Goal: Information Seeking & Learning: Compare options

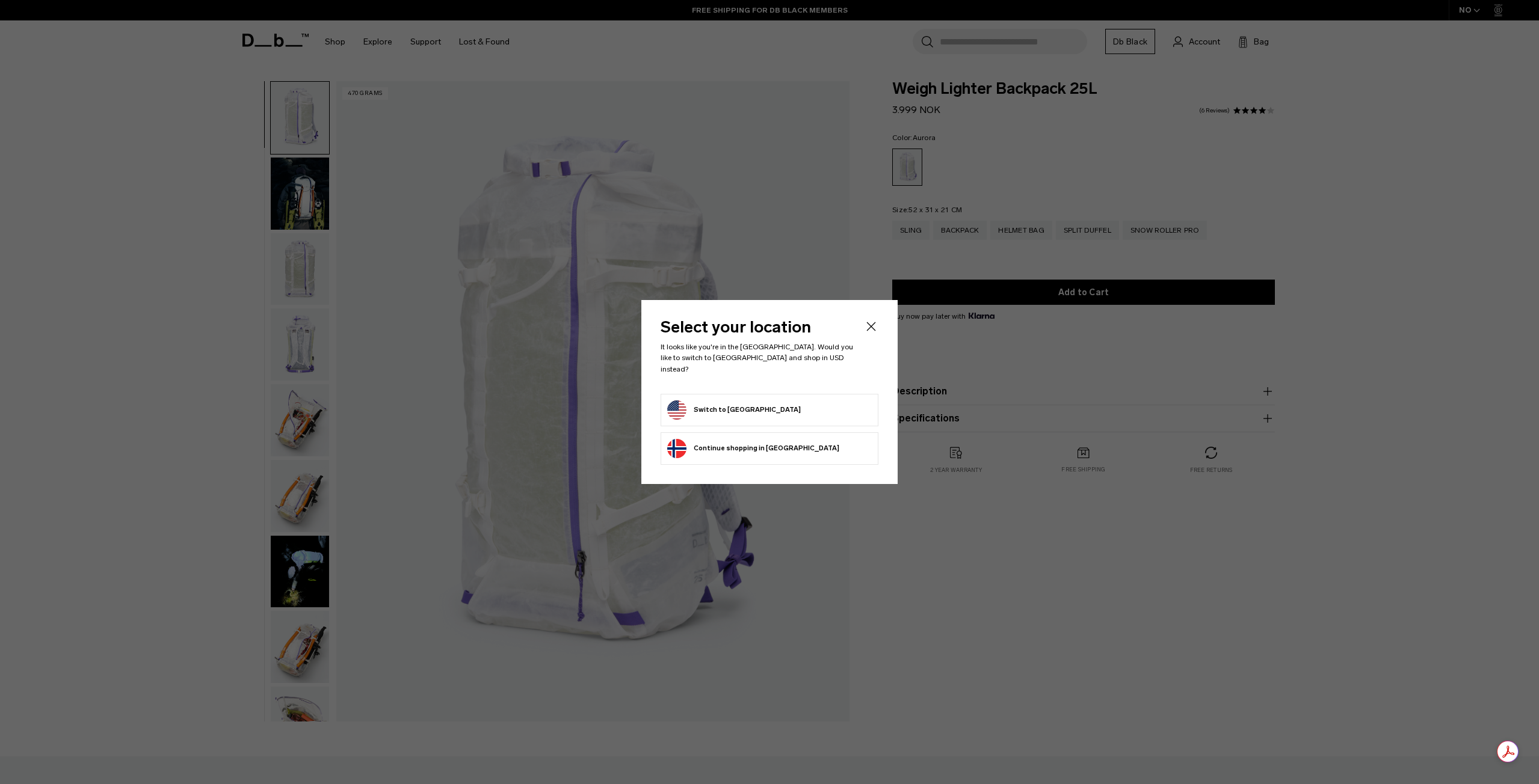
click at [732, 408] on button "Switch to [GEOGRAPHIC_DATA]" at bounding box center [734, 410] width 133 height 19
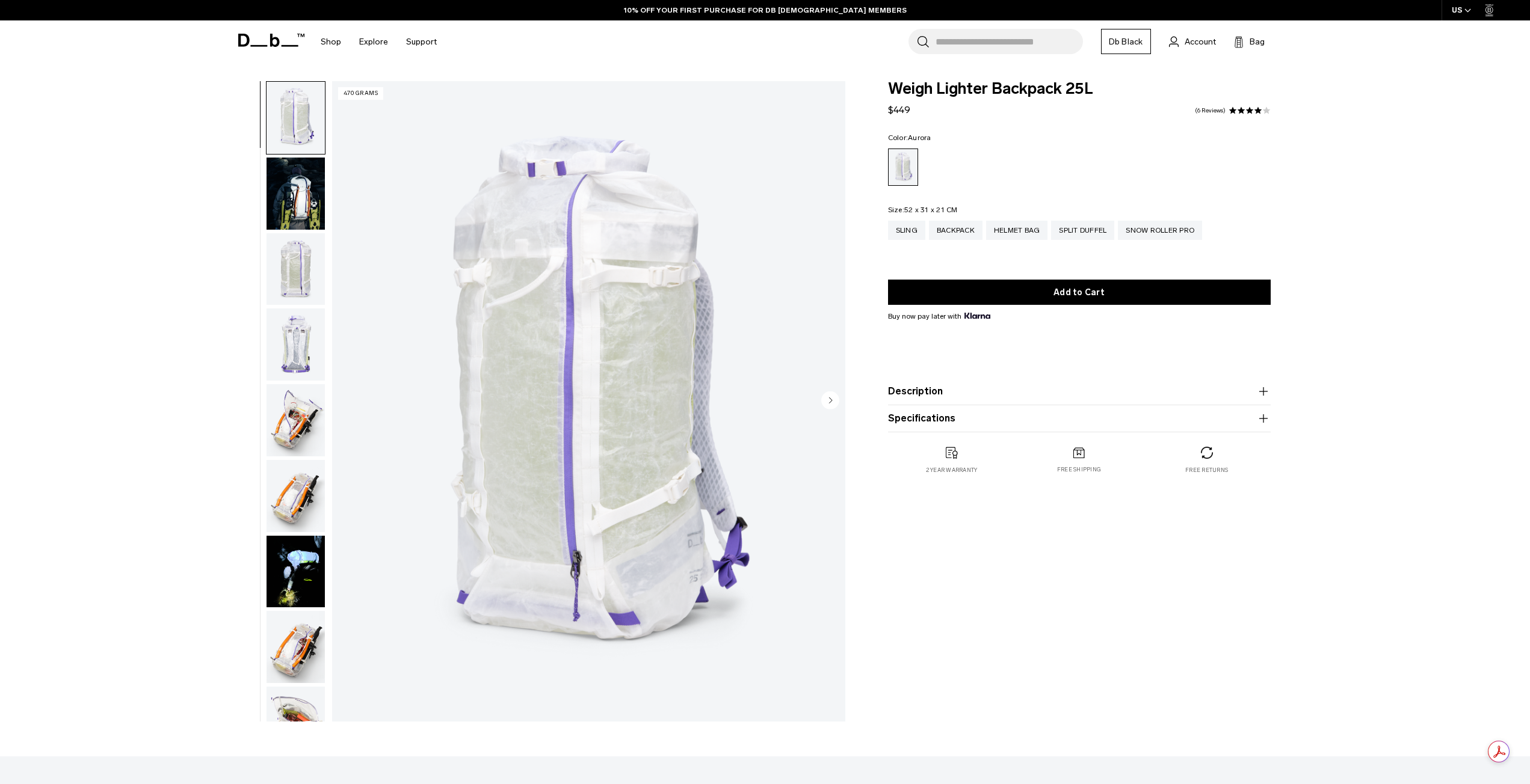
click at [288, 422] on img "button" at bounding box center [296, 421] width 59 height 72
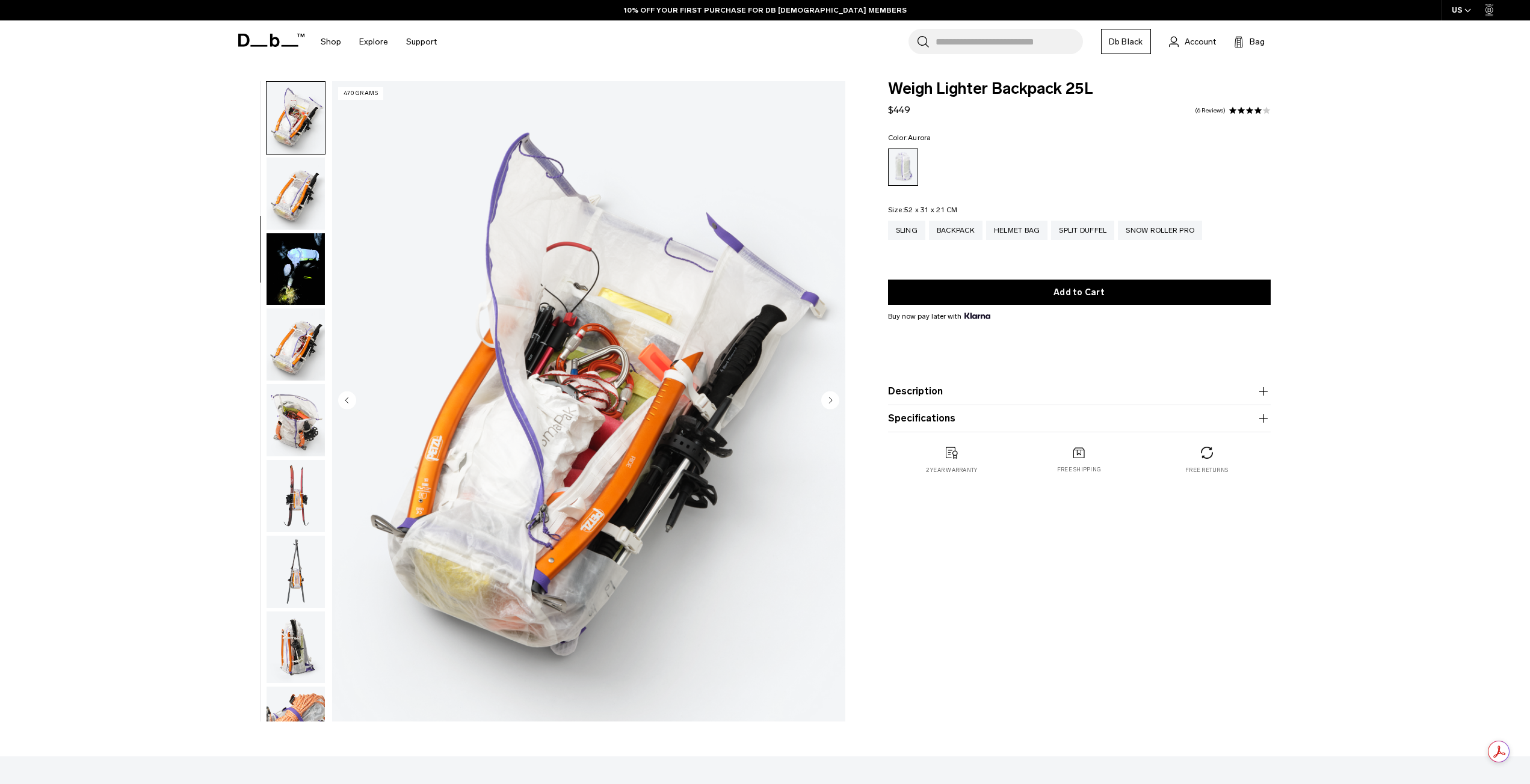
scroll to position [2, 0]
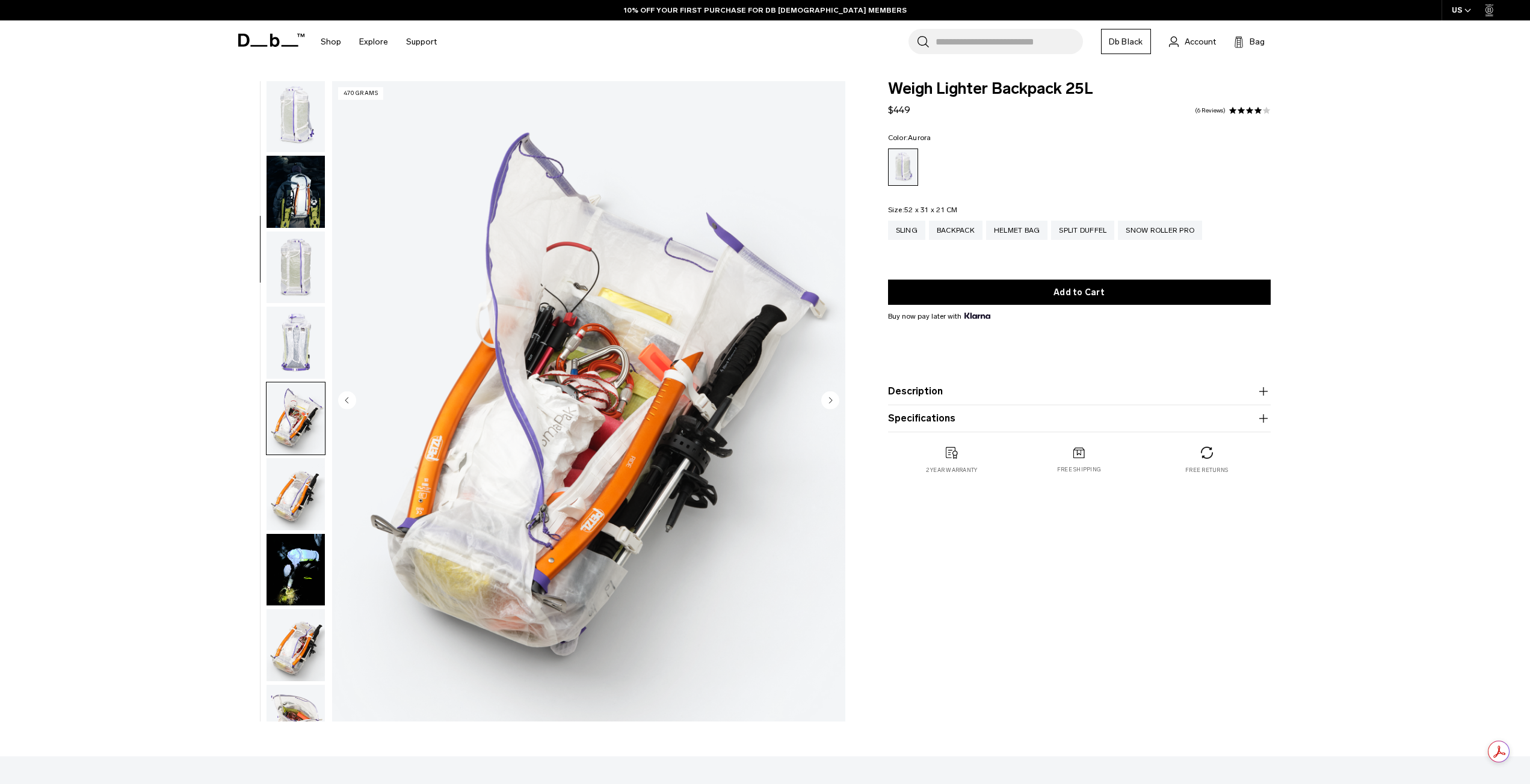
click at [291, 382] on button "button" at bounding box center [296, 419] width 59 height 74
click at [285, 321] on img "button" at bounding box center [296, 343] width 59 height 72
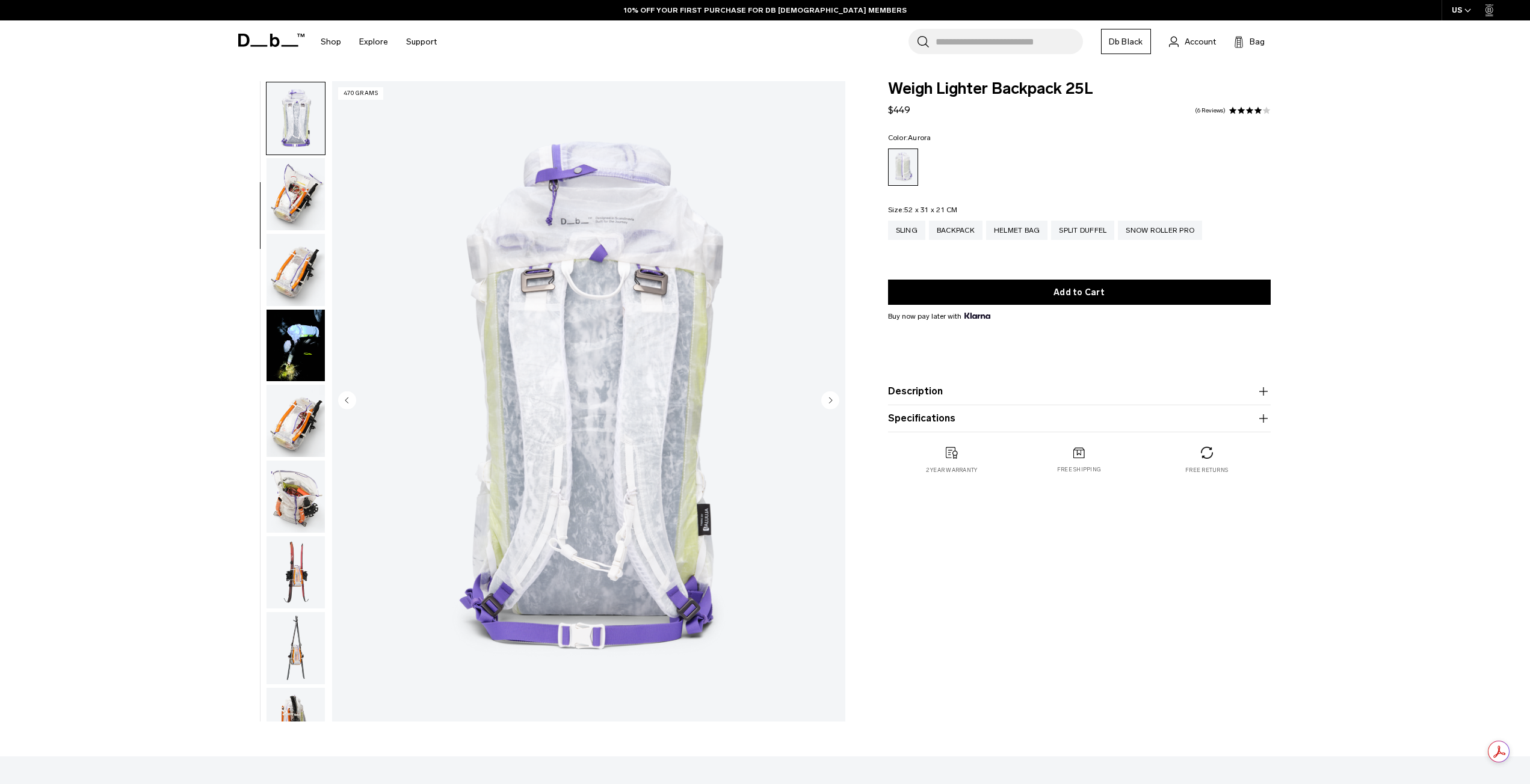
click at [281, 287] on img "button" at bounding box center [296, 270] width 59 height 72
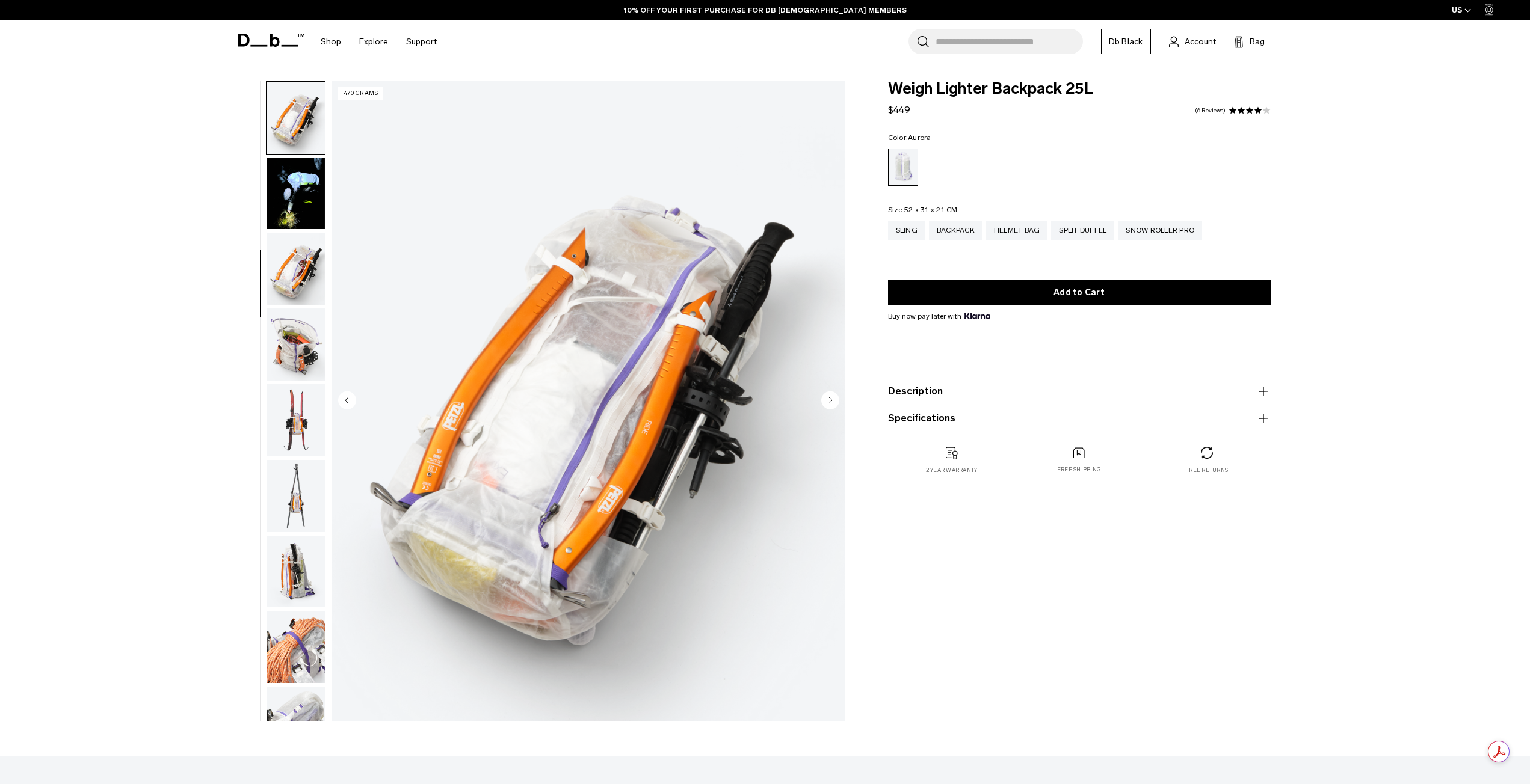
click at [282, 305] on img "button" at bounding box center [296, 269] width 59 height 72
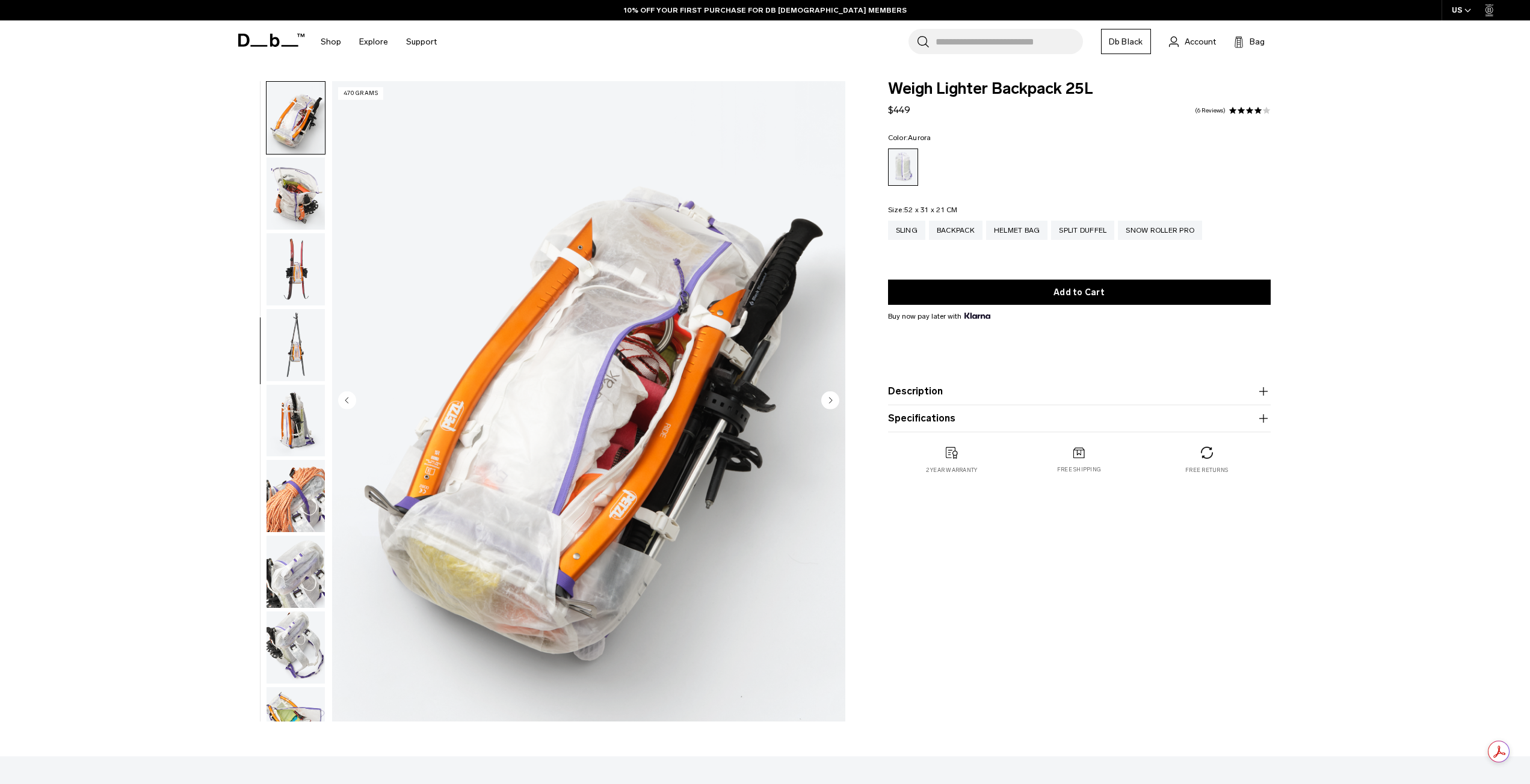
click at [296, 328] on img "button" at bounding box center [296, 345] width 59 height 72
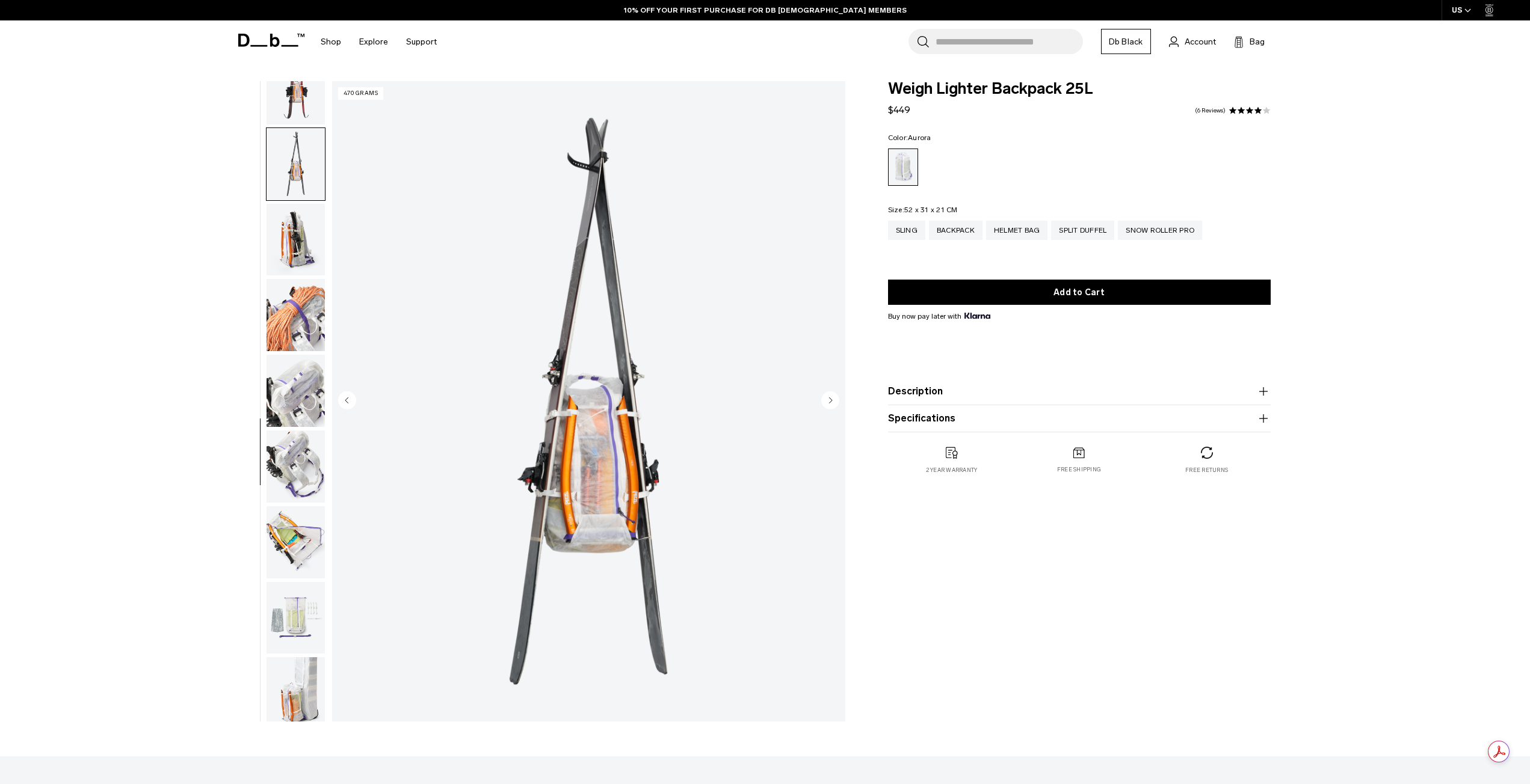
scroll to position [719, 0]
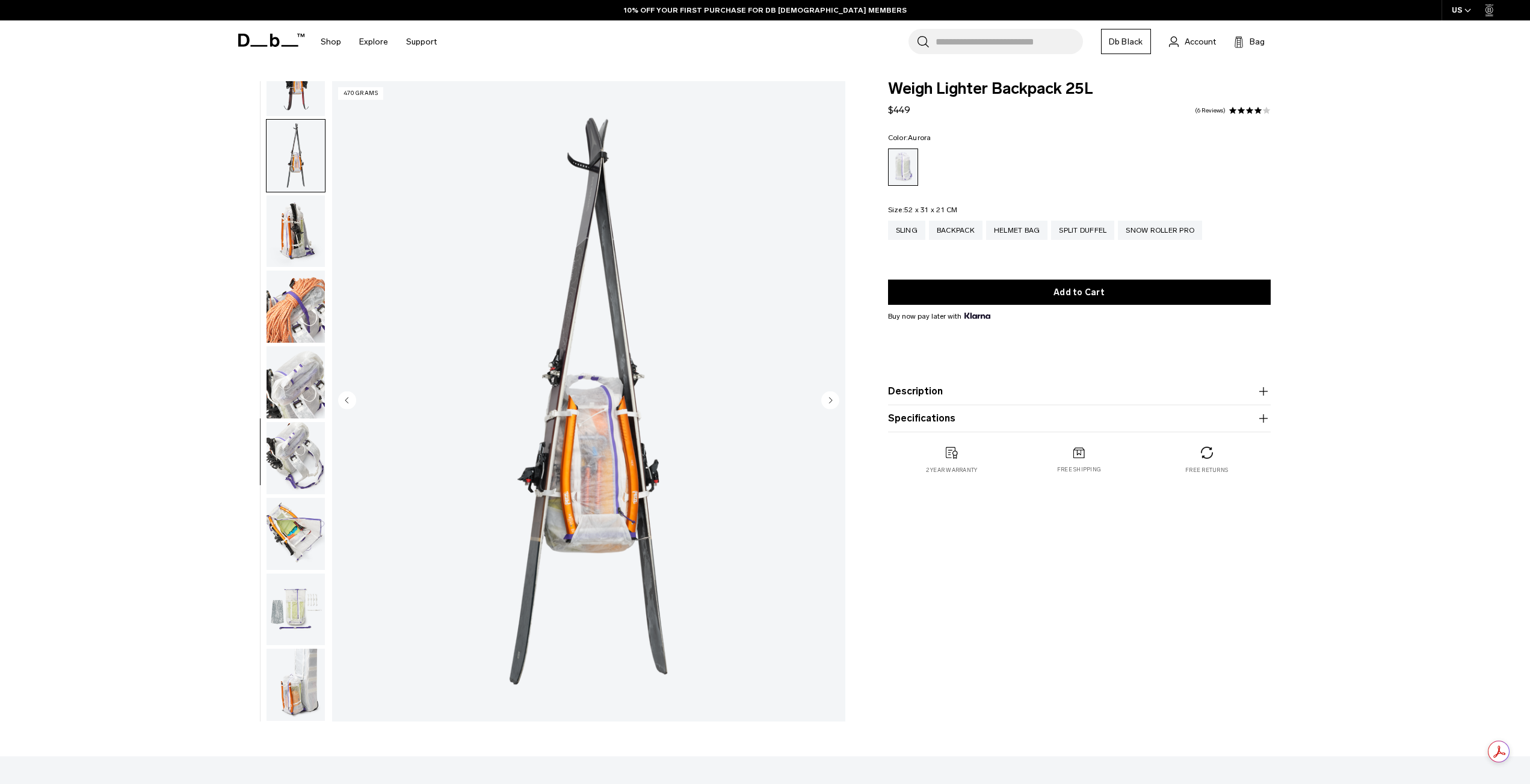
click at [297, 333] on img "button" at bounding box center [296, 307] width 59 height 72
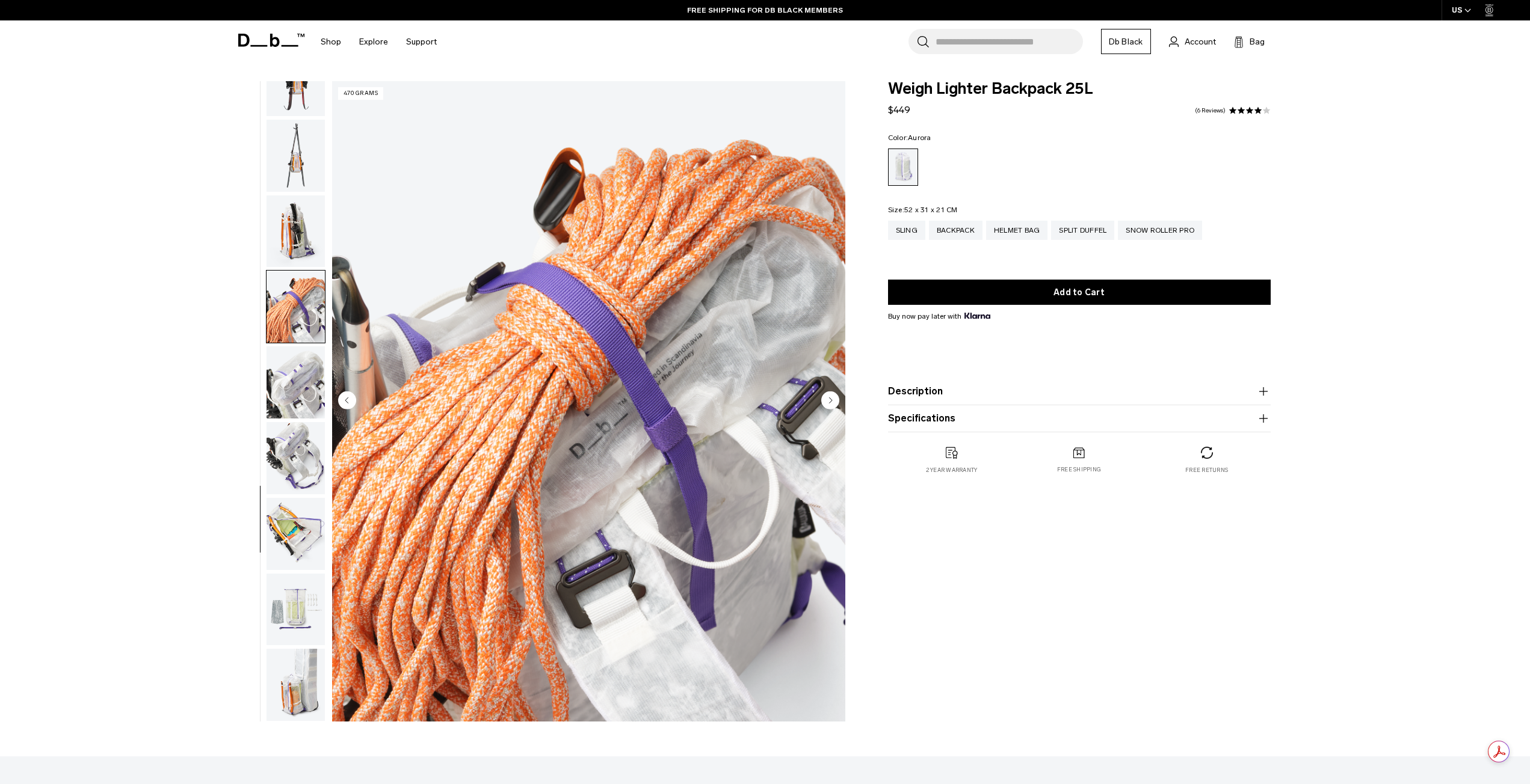
click at [297, 333] on img "button" at bounding box center [296, 307] width 59 height 72
click at [313, 391] on img "button" at bounding box center [296, 382] width 59 height 72
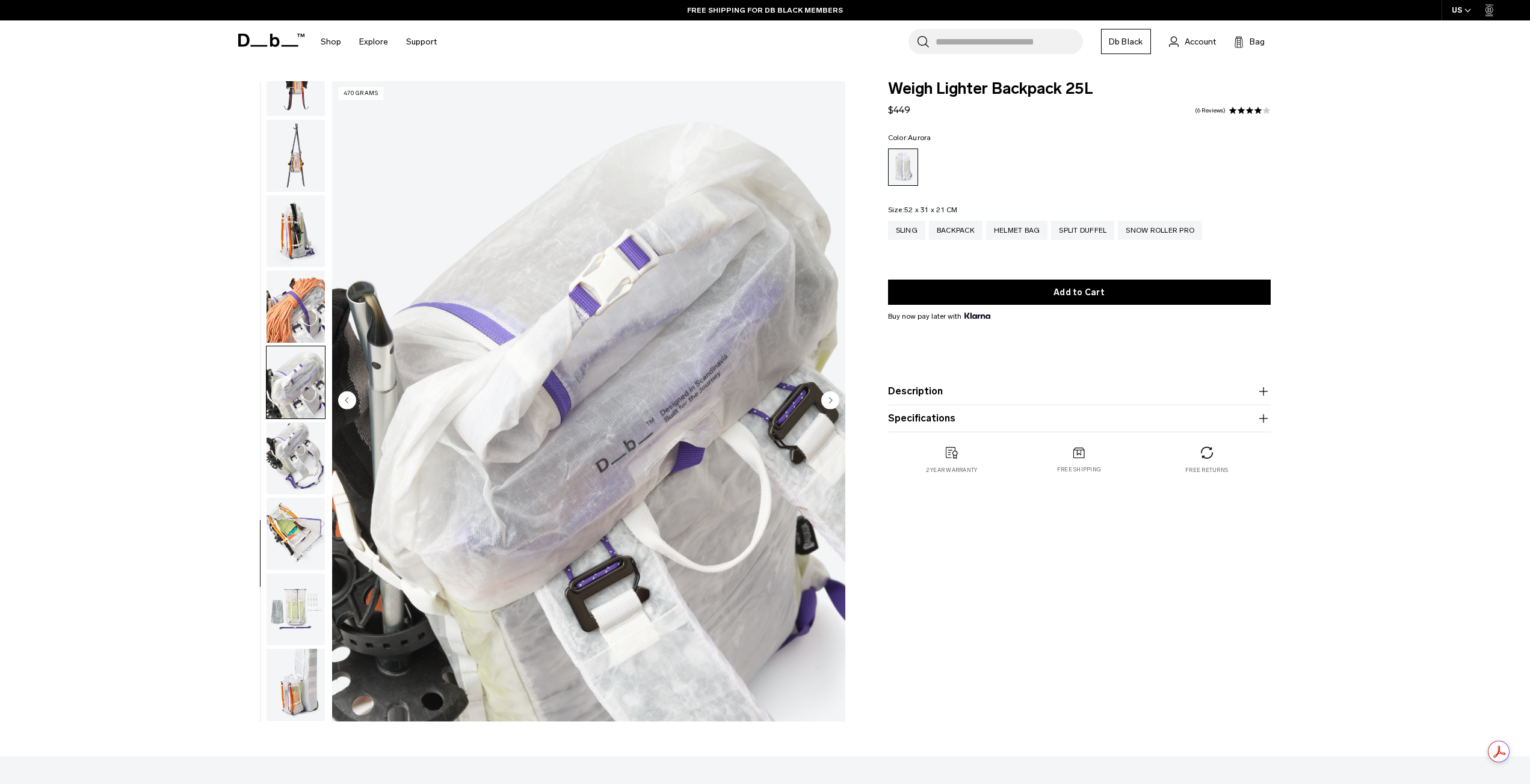
click at [302, 421] on button "button" at bounding box center [296, 458] width 59 height 74
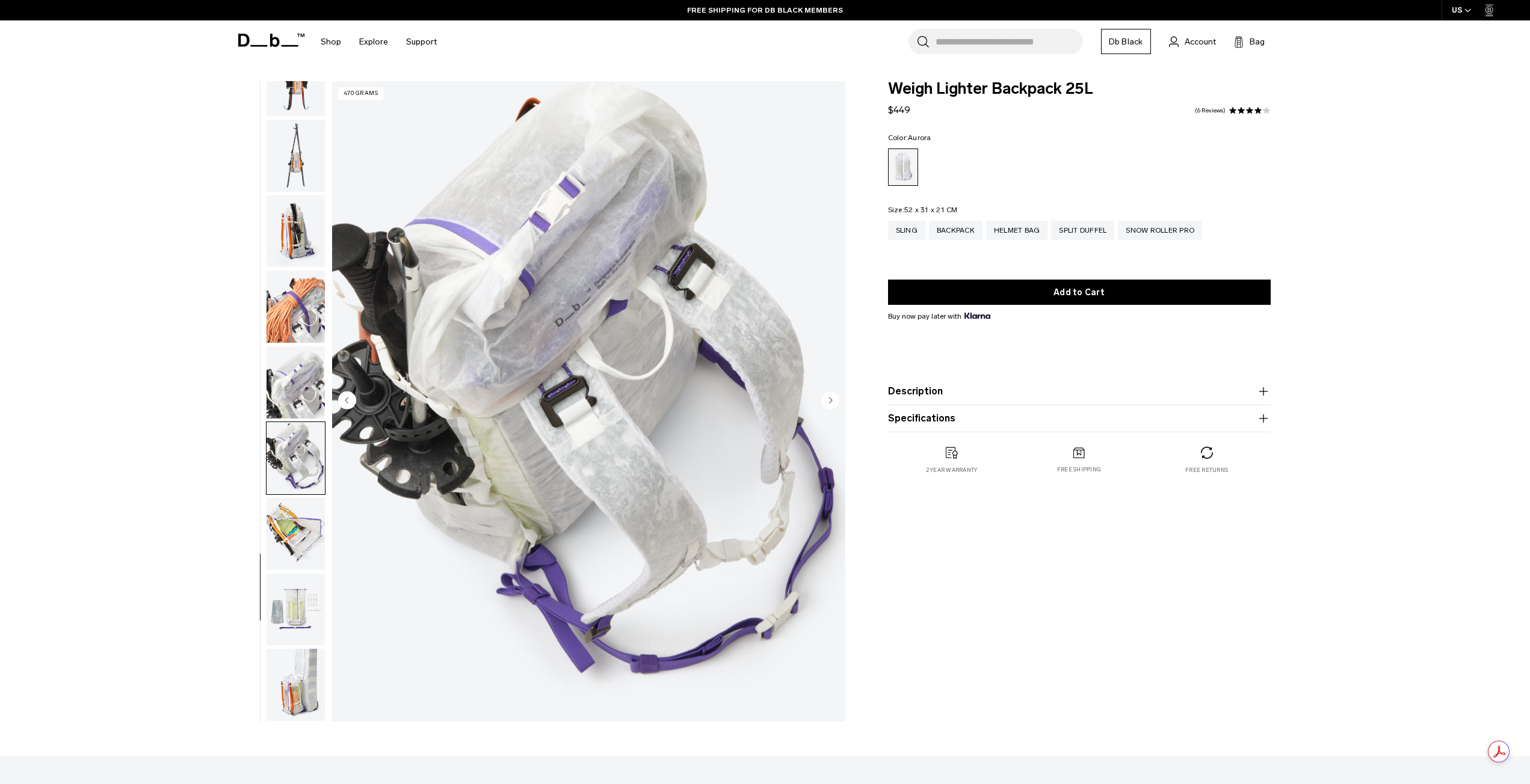
click at [292, 512] on img "button" at bounding box center [296, 534] width 59 height 72
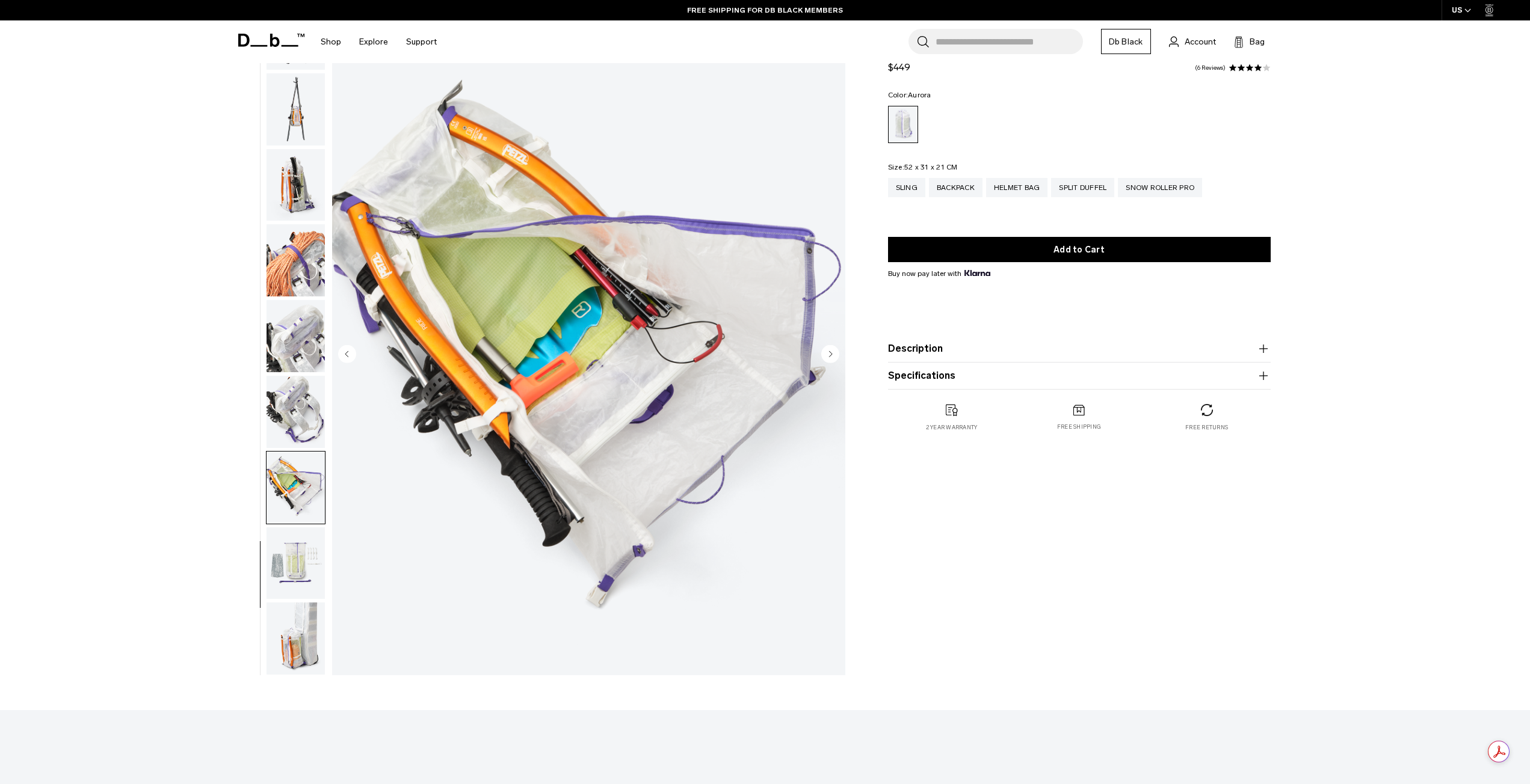
scroll to position [60, 0]
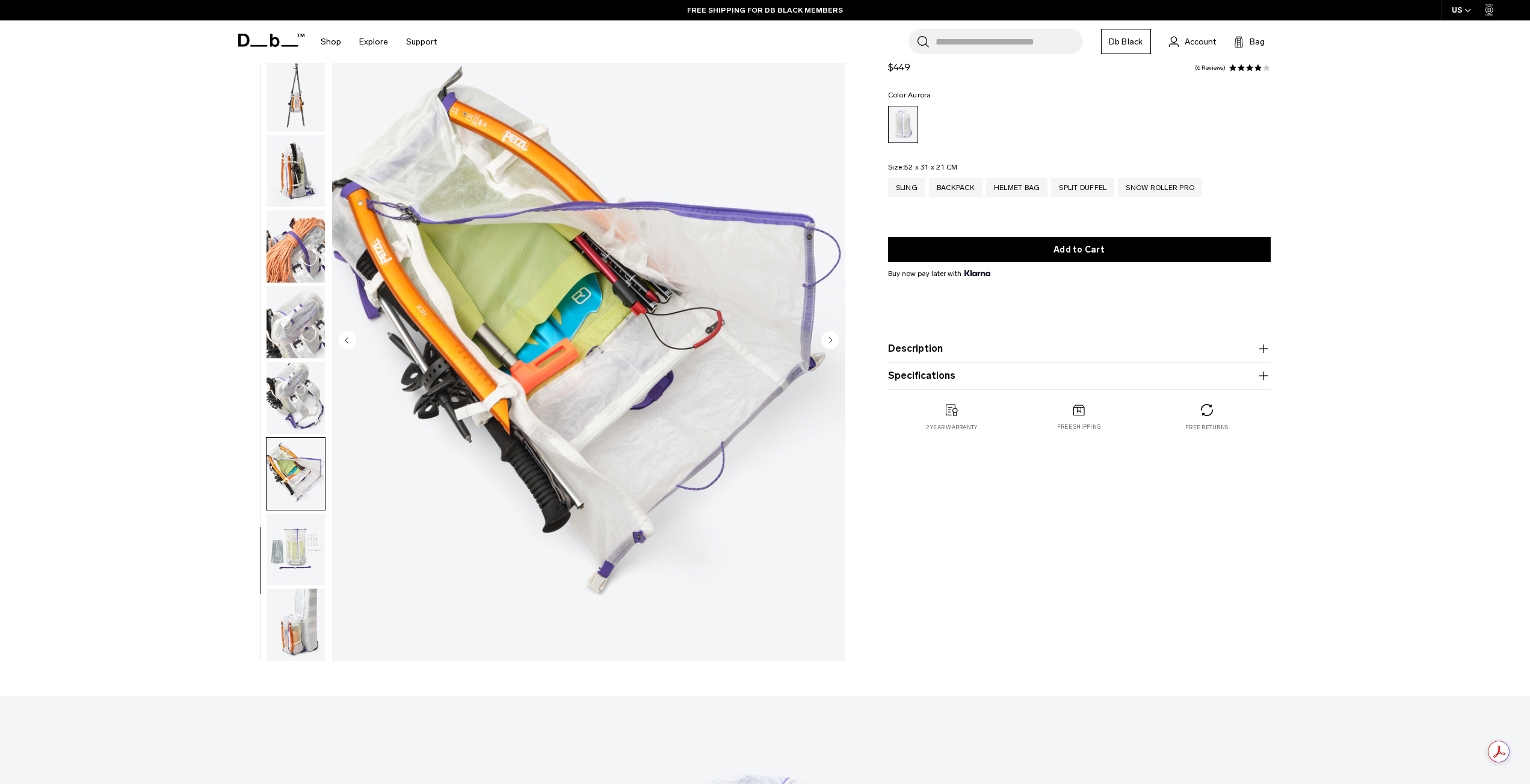
click at [292, 512] on ul at bounding box center [296, 341] width 59 height 640
click at [290, 532] on img "button" at bounding box center [296, 550] width 59 height 72
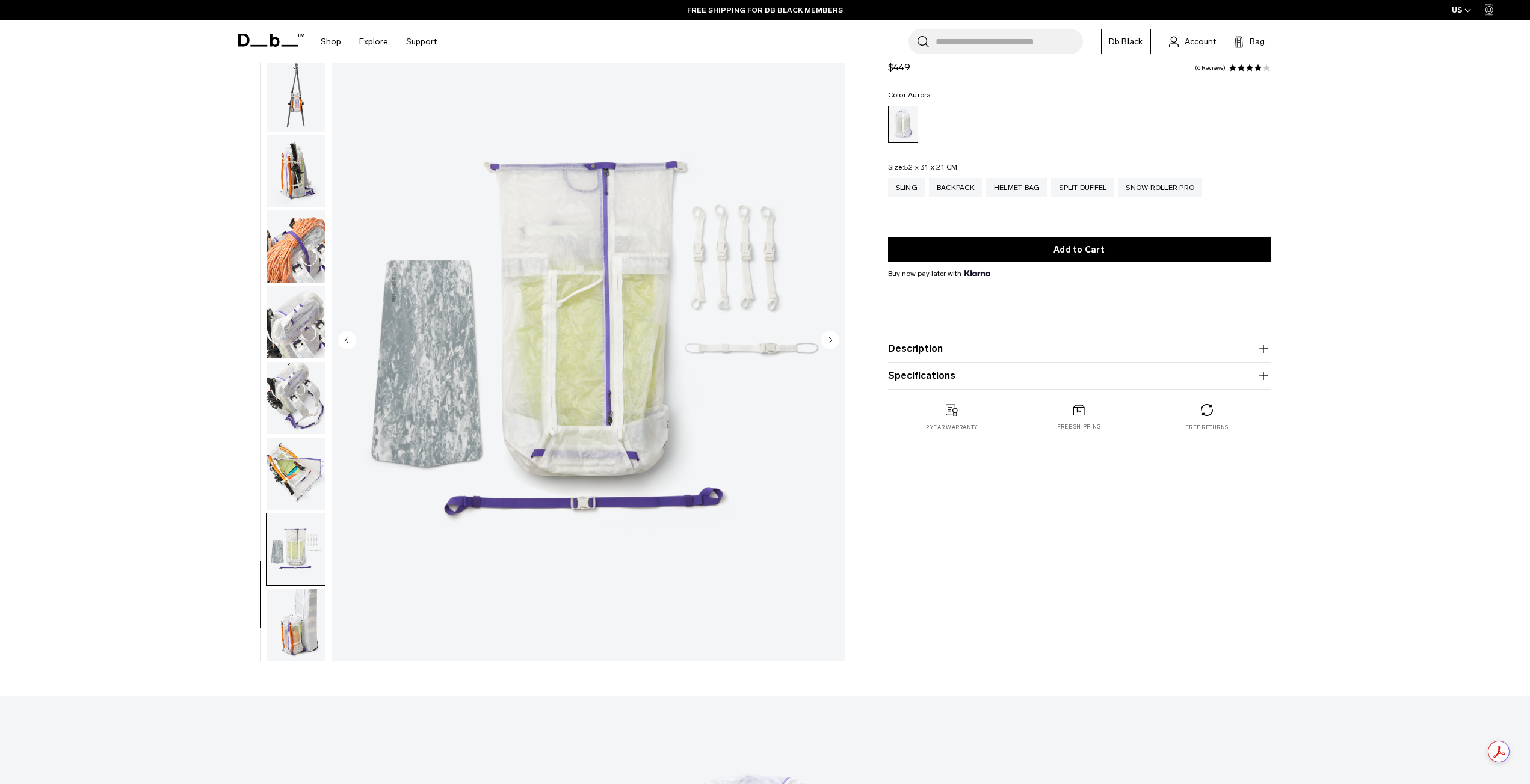
click at [288, 604] on img "button" at bounding box center [296, 625] width 59 height 72
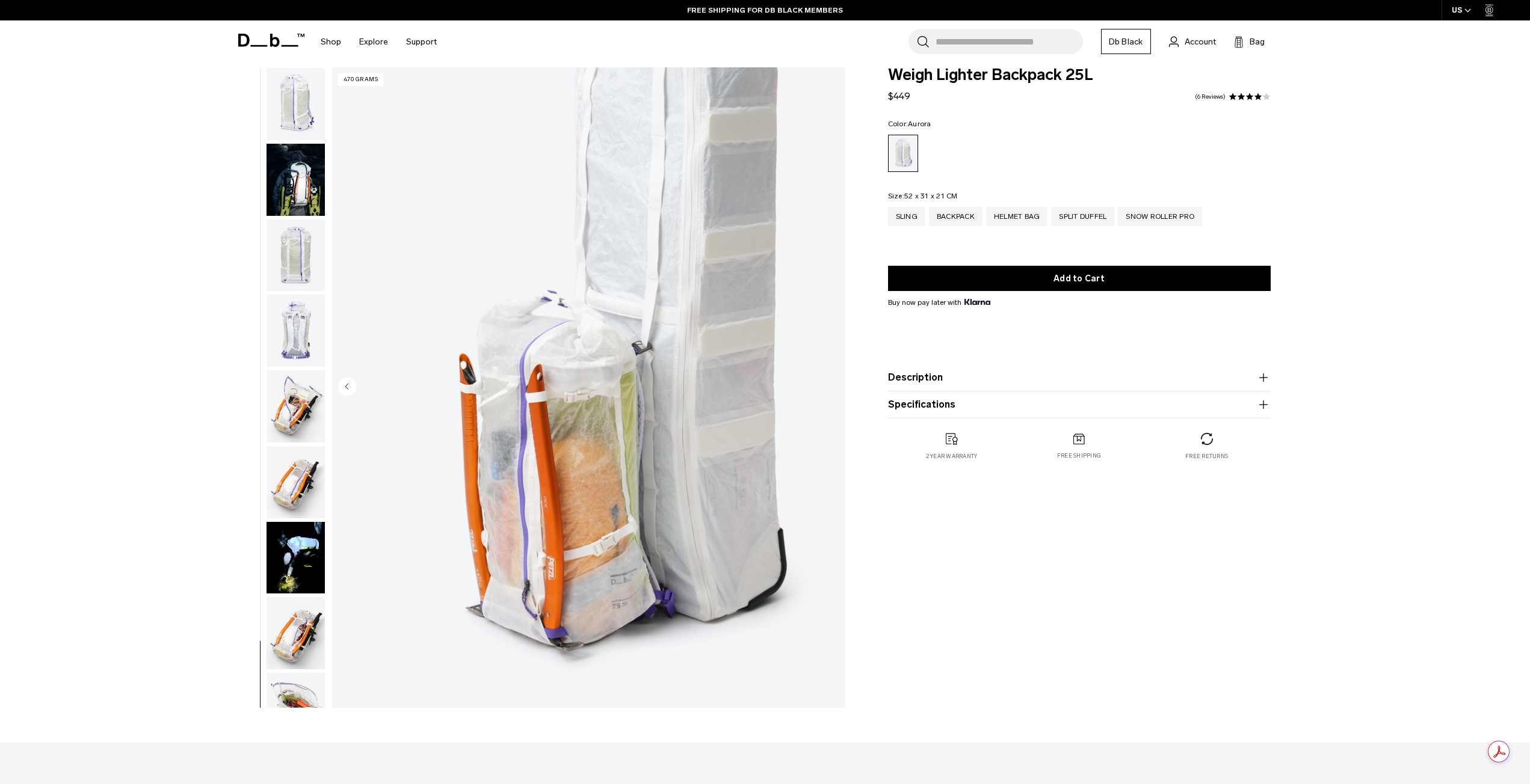
scroll to position [0, 0]
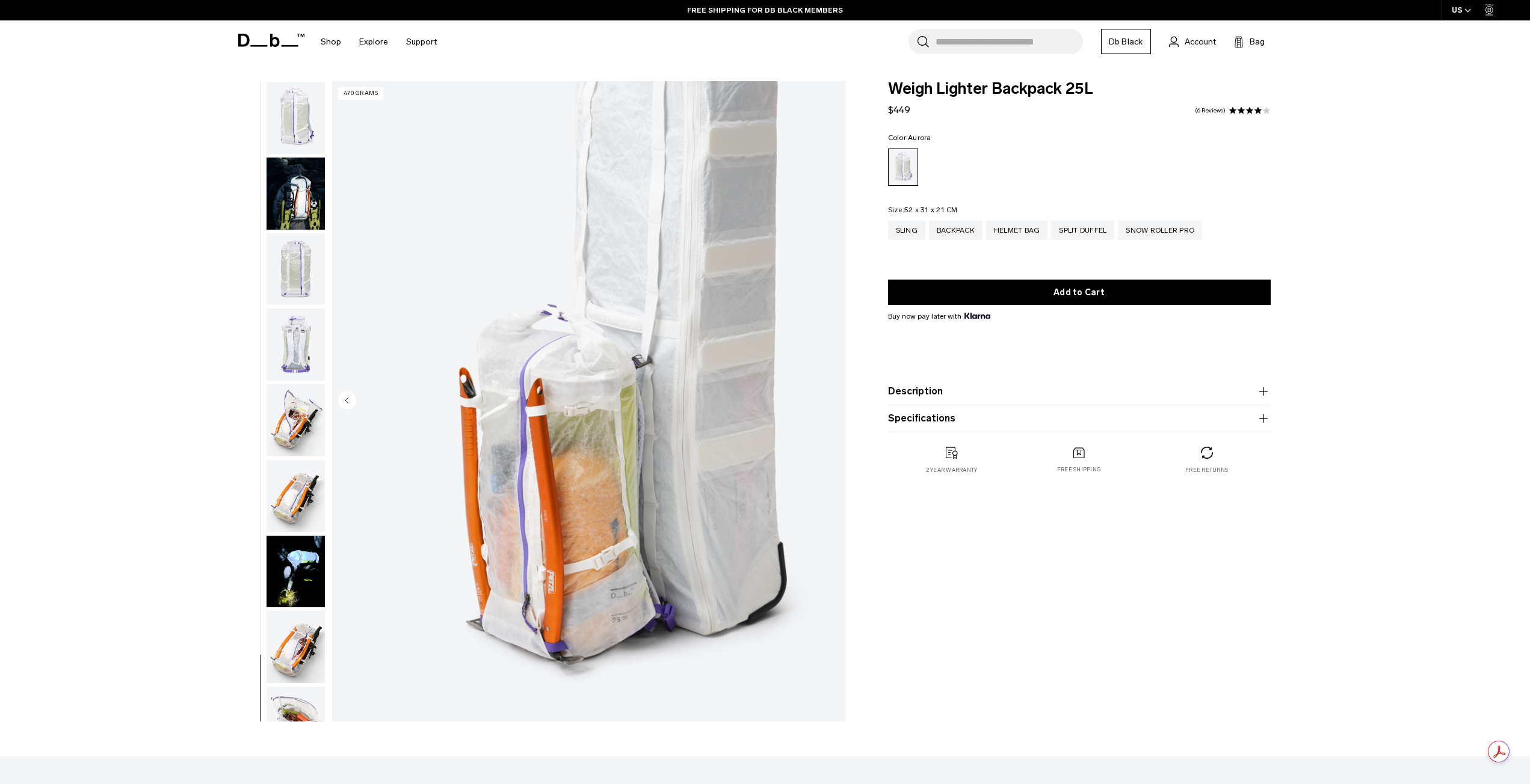
click at [260, 278] on div at bounding box center [260, 401] width 1 height 640
click at [297, 257] on img "button" at bounding box center [296, 270] width 59 height 72
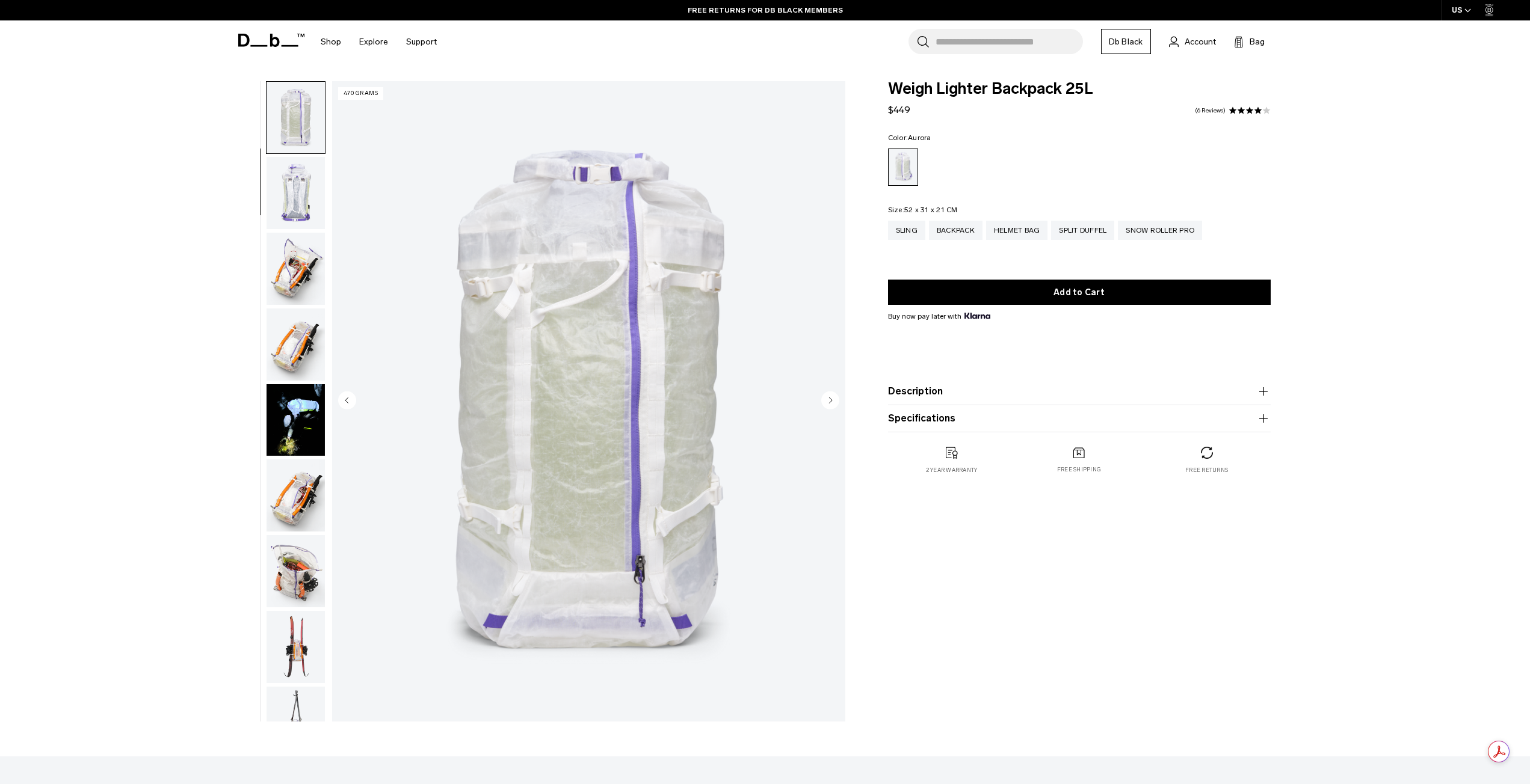
click at [276, 193] on img "button" at bounding box center [296, 193] width 59 height 72
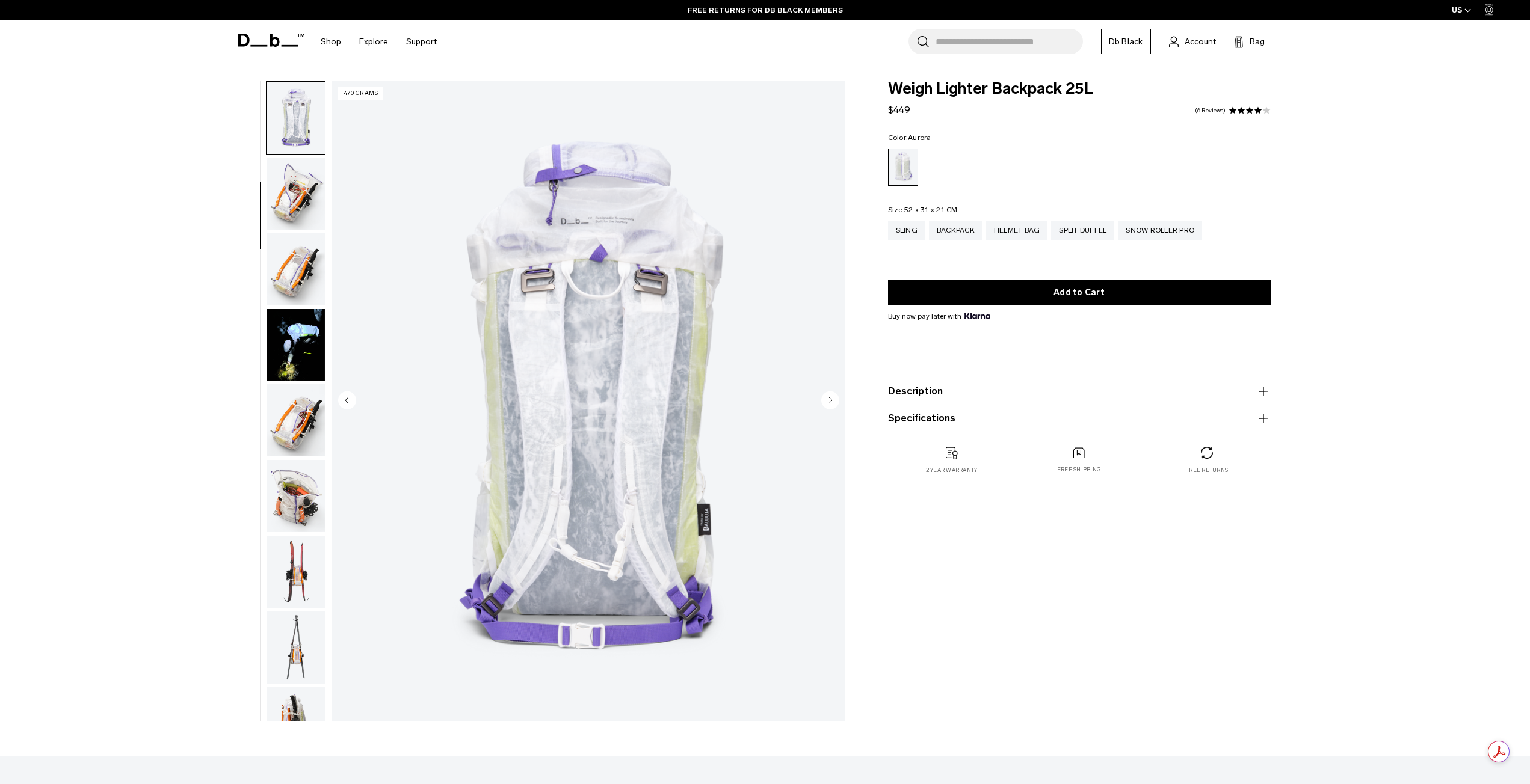
click at [300, 241] on img "button" at bounding box center [296, 270] width 59 height 72
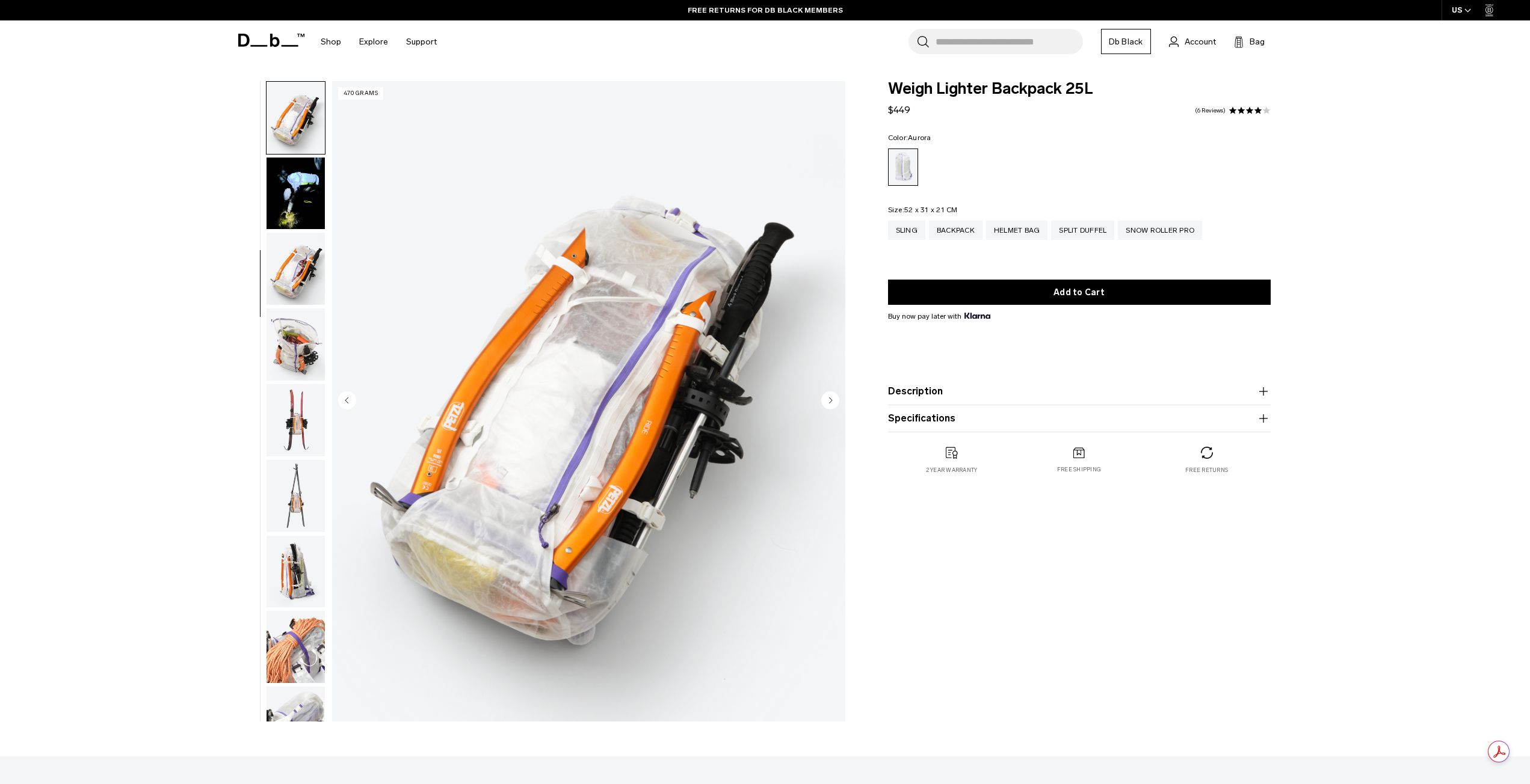
click at [306, 289] on img "button" at bounding box center [296, 269] width 59 height 72
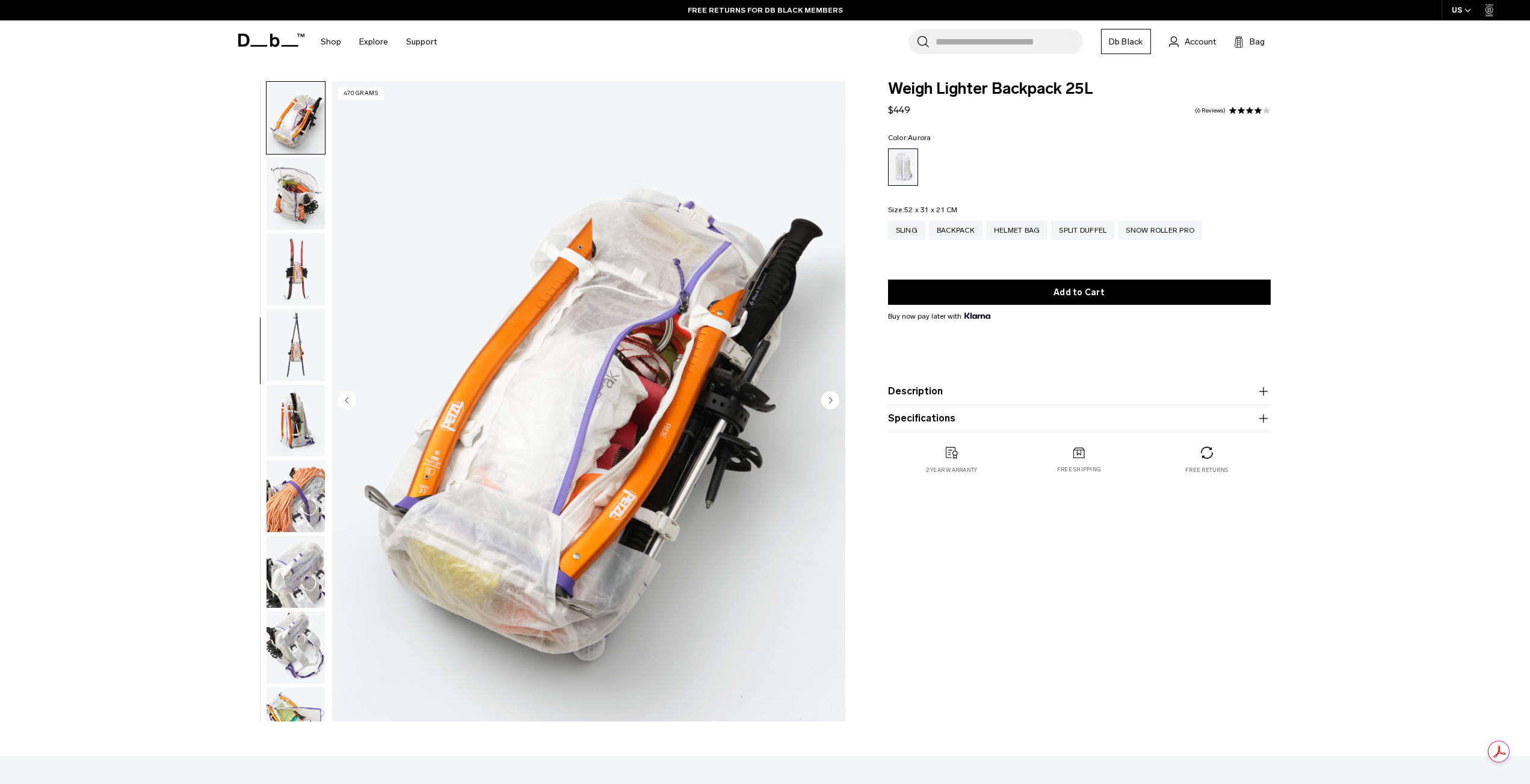
click at [319, 348] on img "button" at bounding box center [296, 345] width 59 height 72
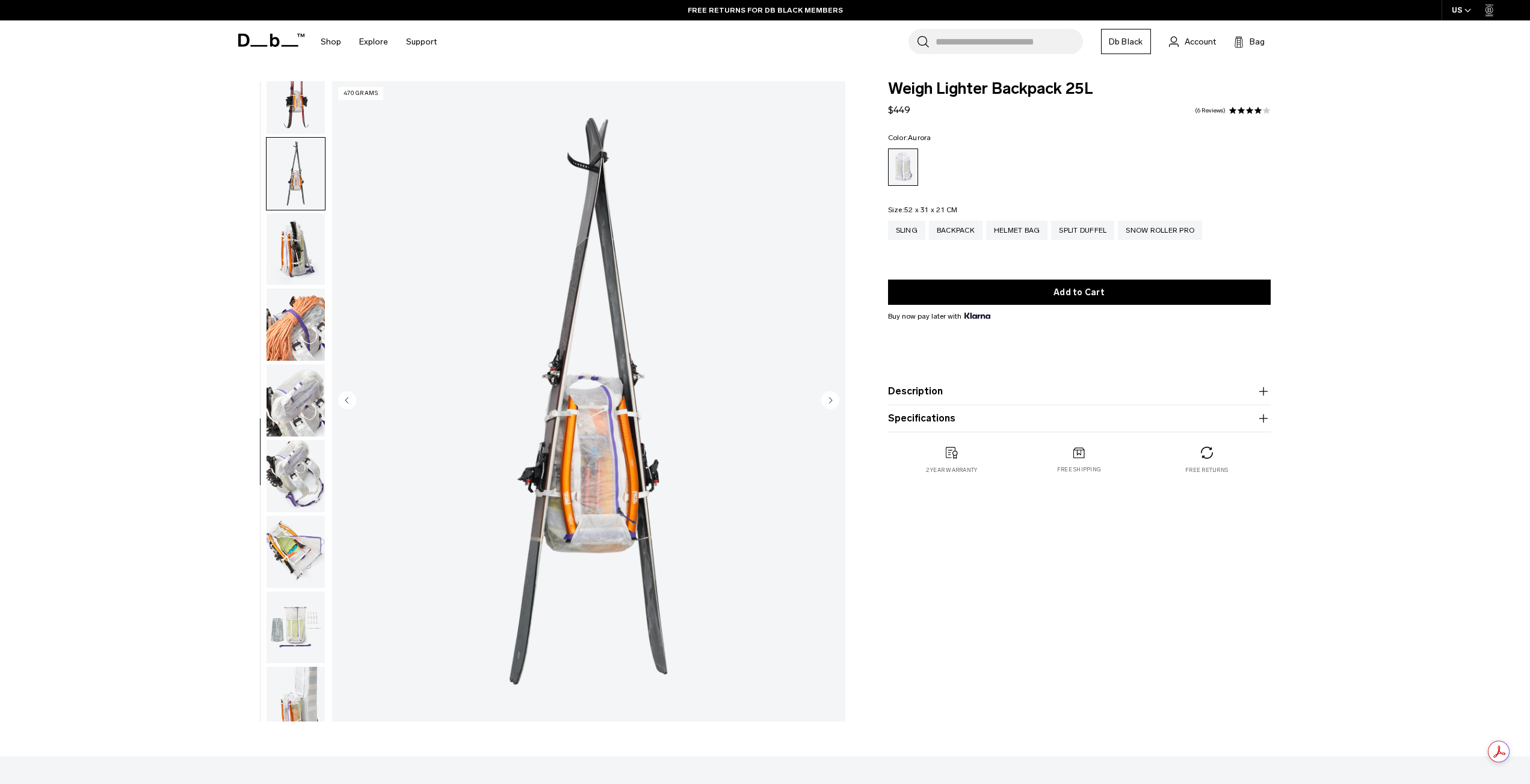
scroll to position [719, 0]
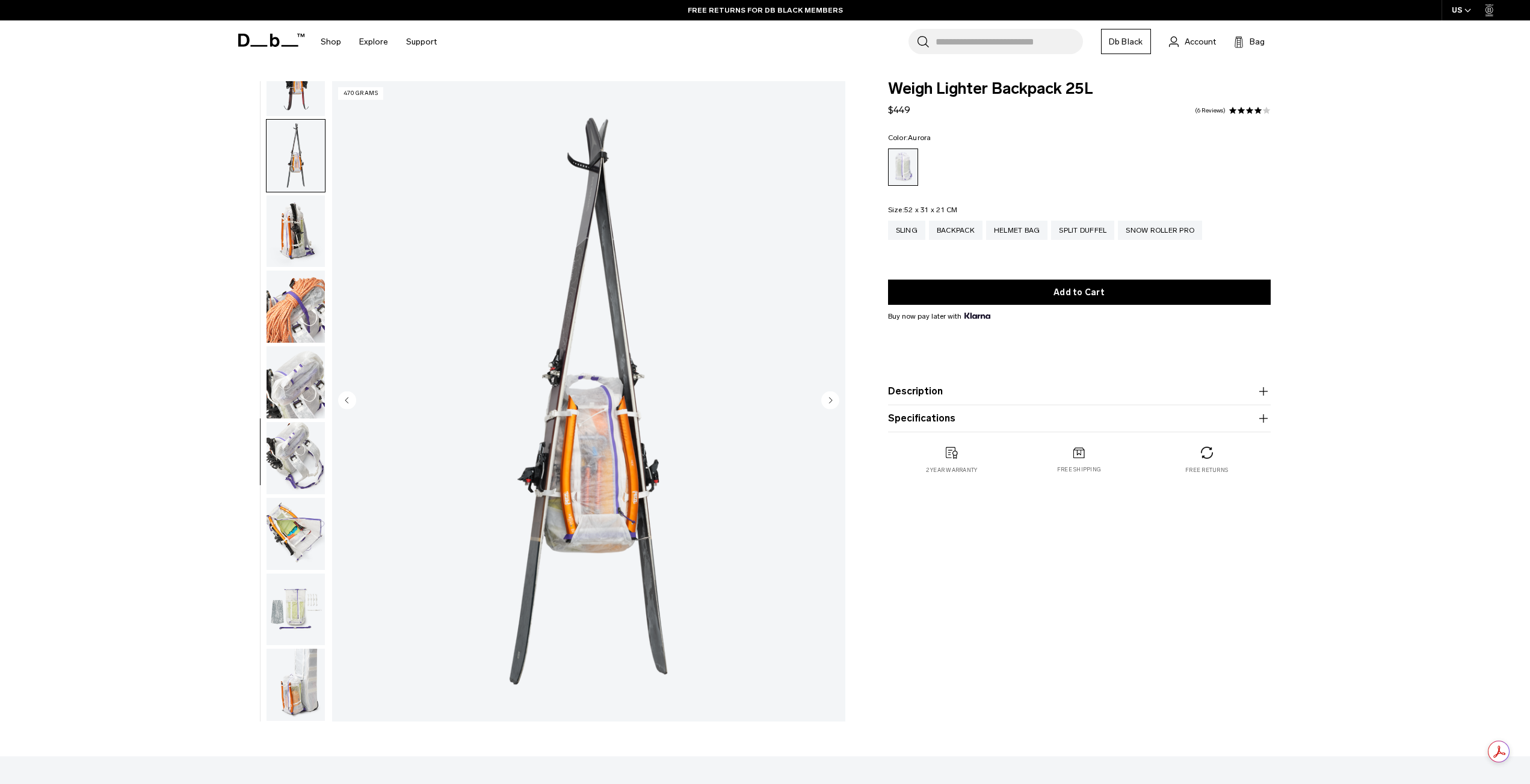
click at [296, 410] on img "button" at bounding box center [296, 382] width 59 height 72
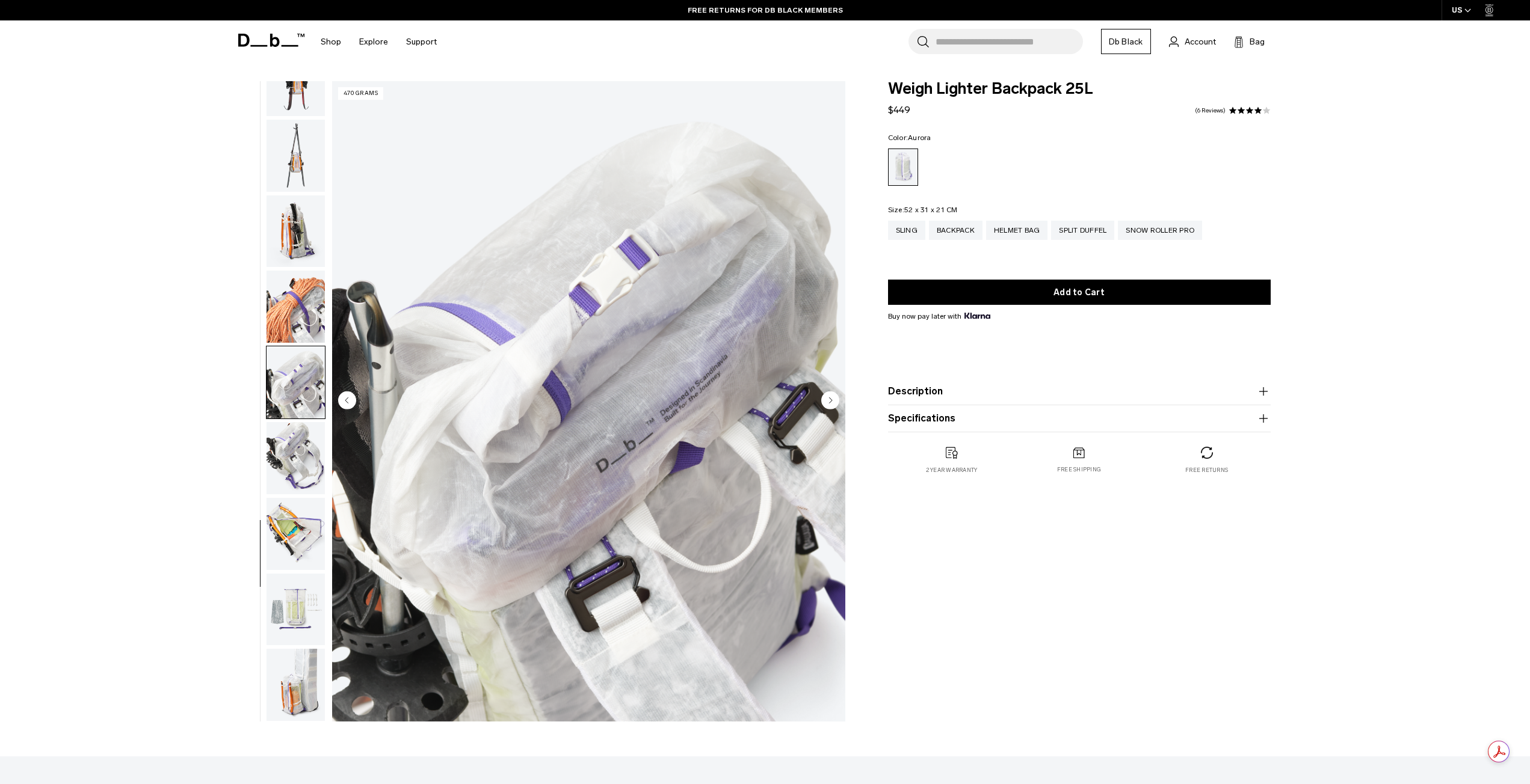
click at [315, 457] on img "button" at bounding box center [296, 458] width 59 height 72
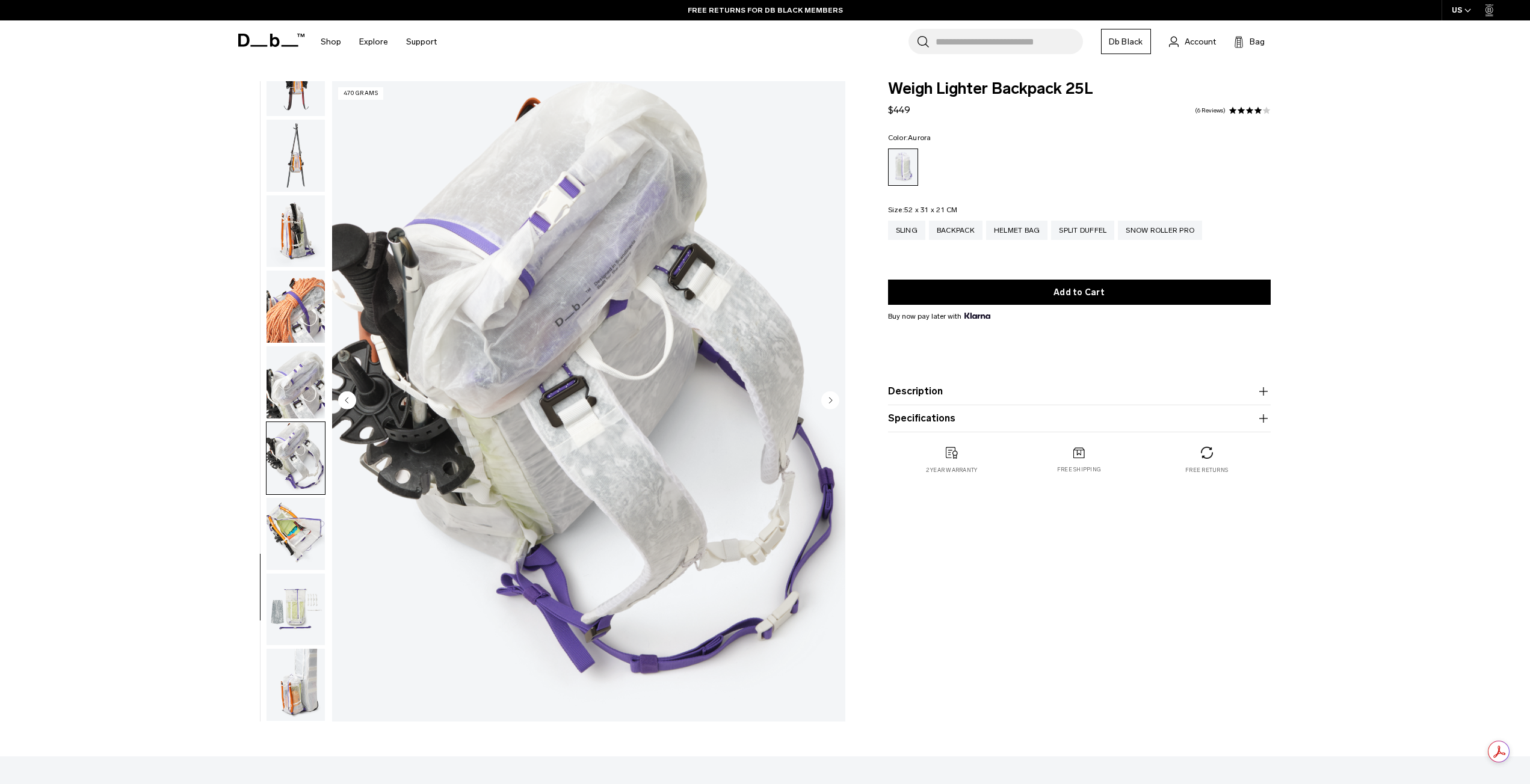
click at [302, 517] on img "button" at bounding box center [296, 534] width 59 height 72
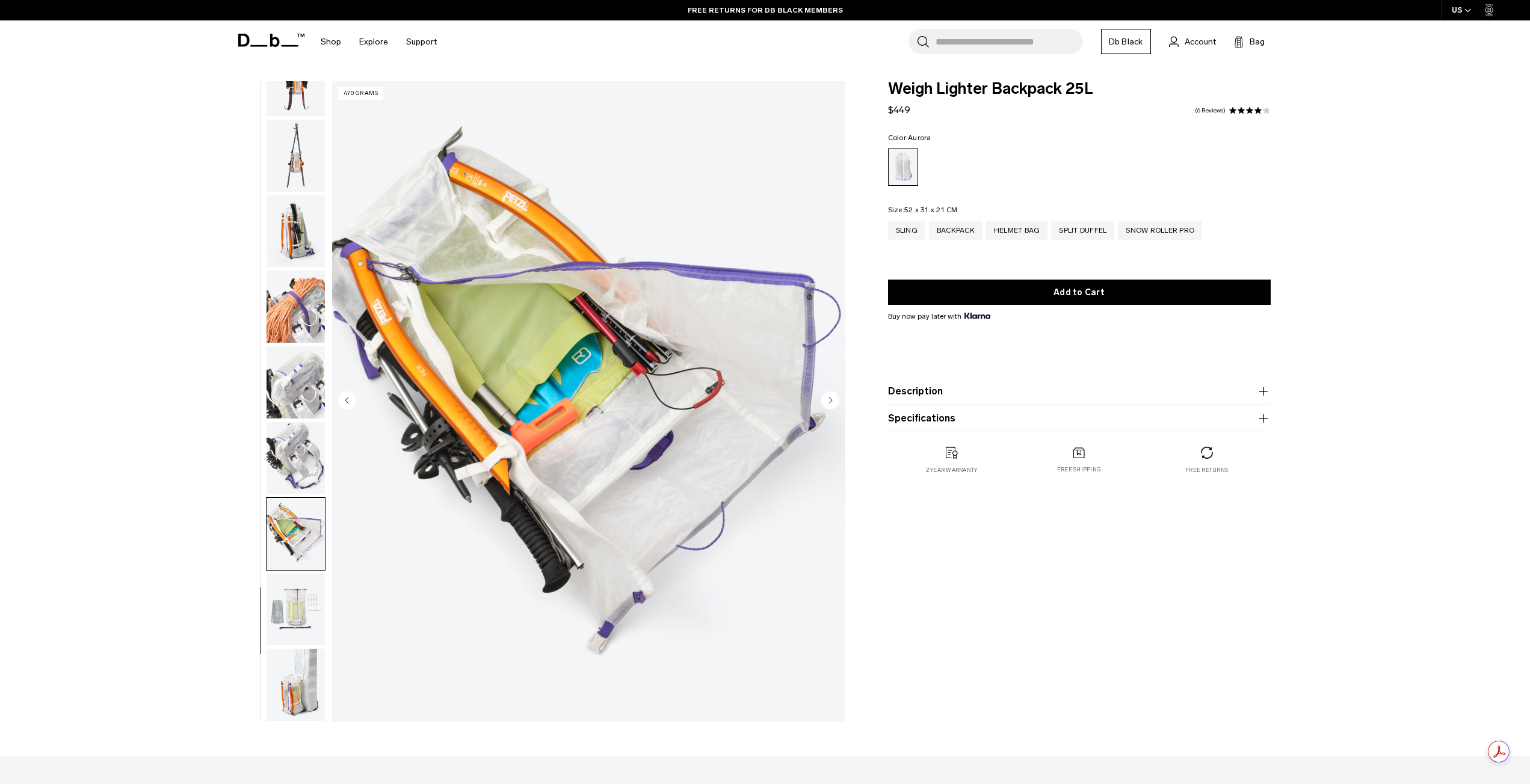
click at [287, 628] on img "button" at bounding box center [296, 610] width 59 height 72
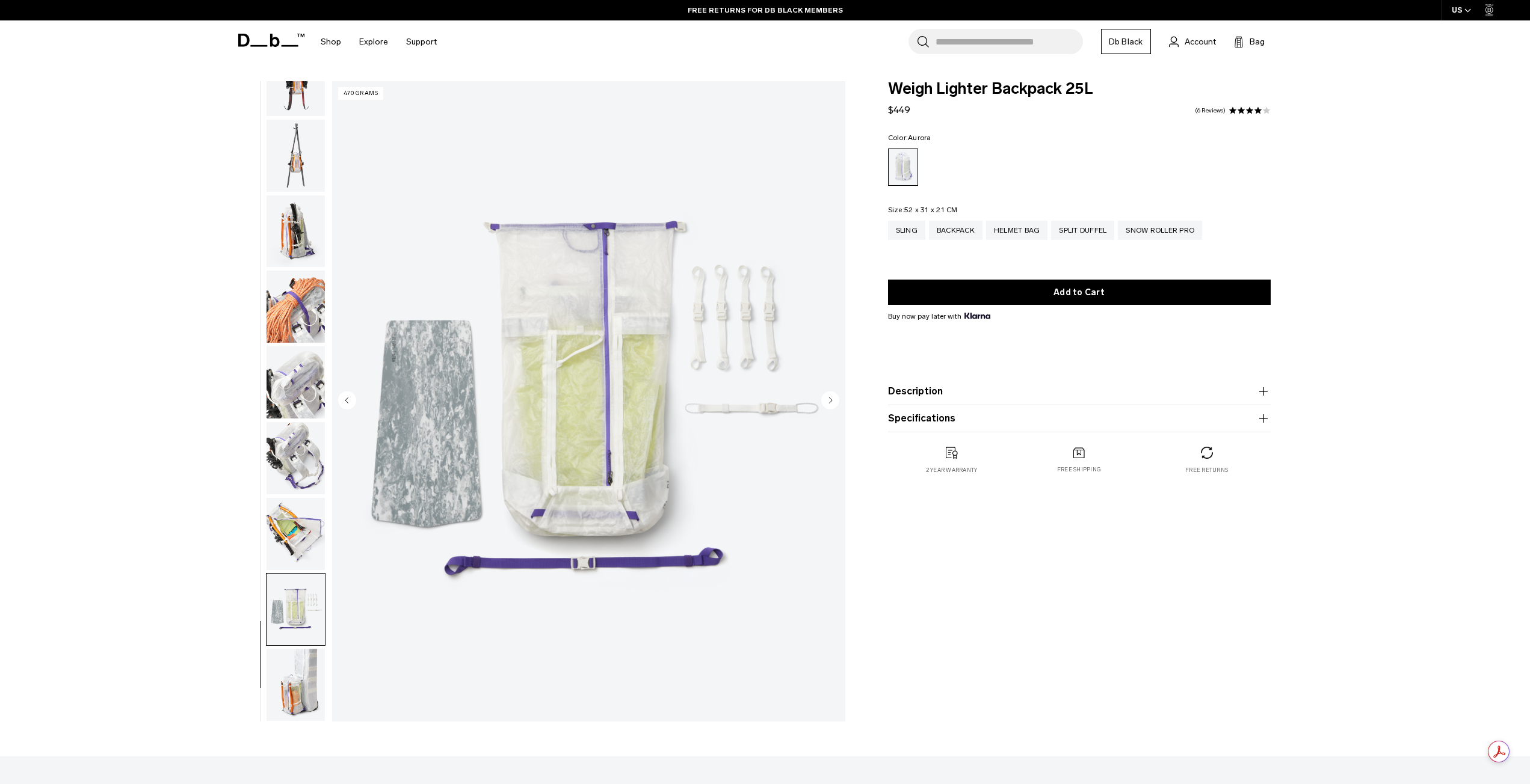
click at [290, 668] on img "button" at bounding box center [296, 685] width 59 height 72
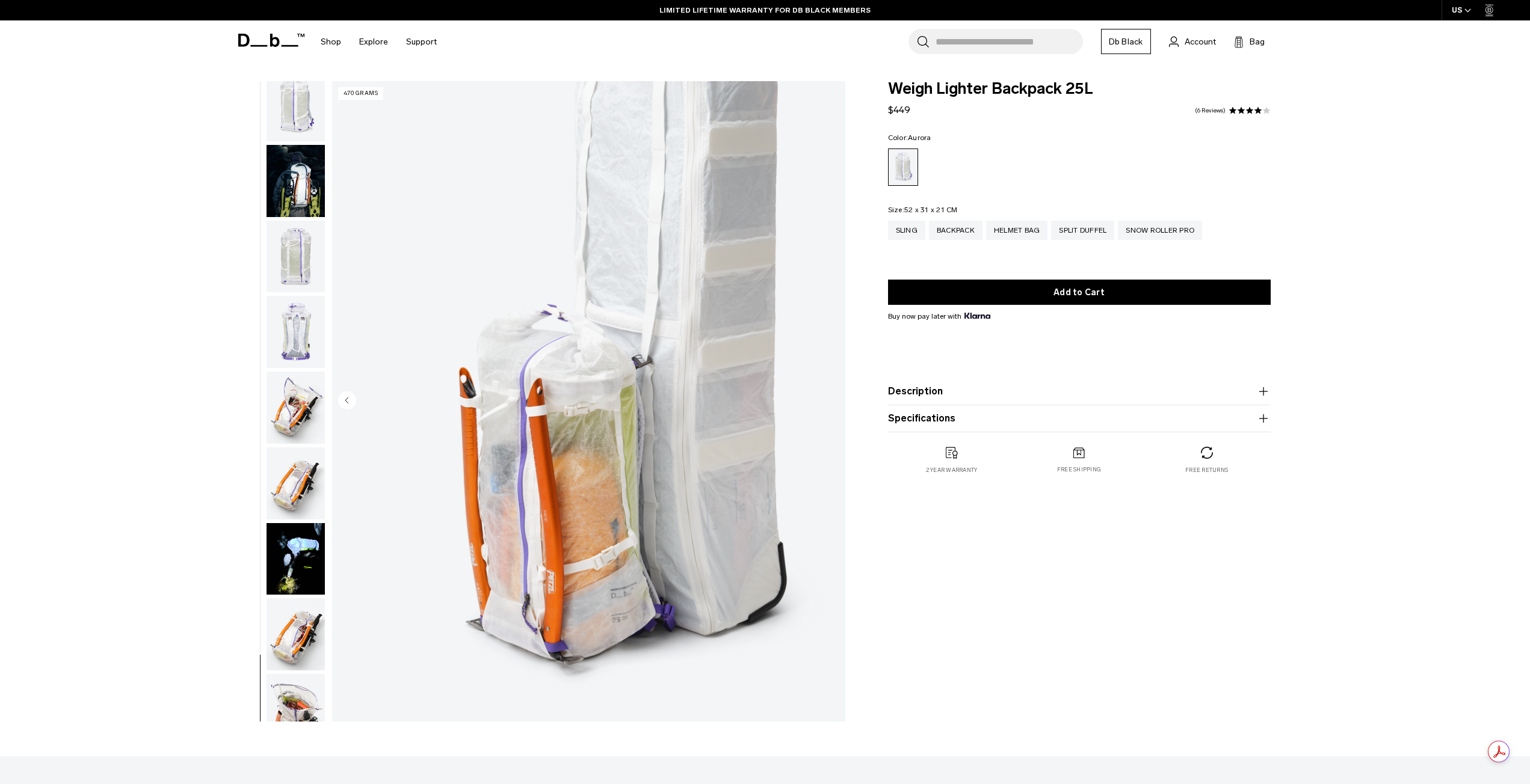
scroll to position [0, 0]
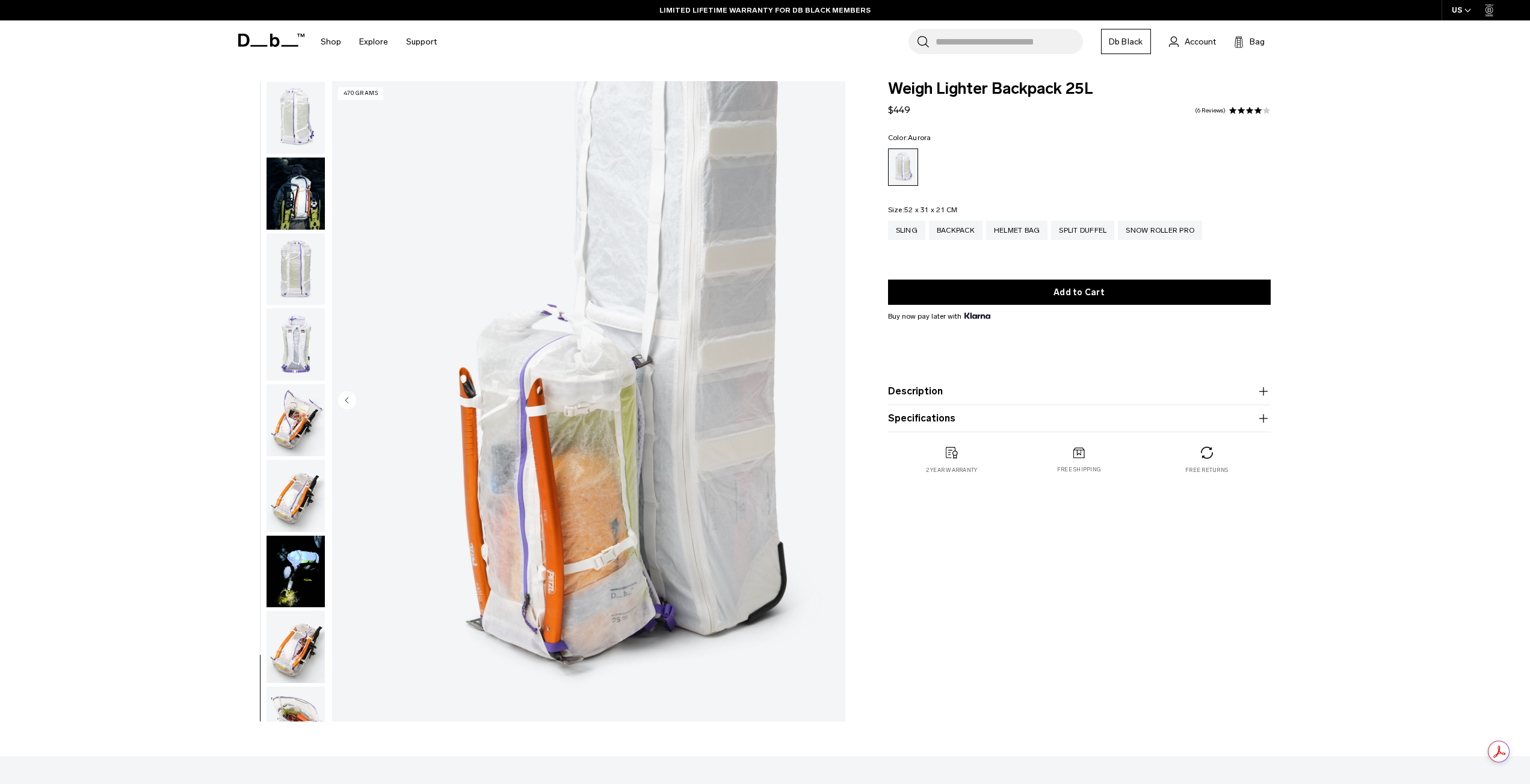
click at [285, 418] on img "button" at bounding box center [296, 421] width 59 height 72
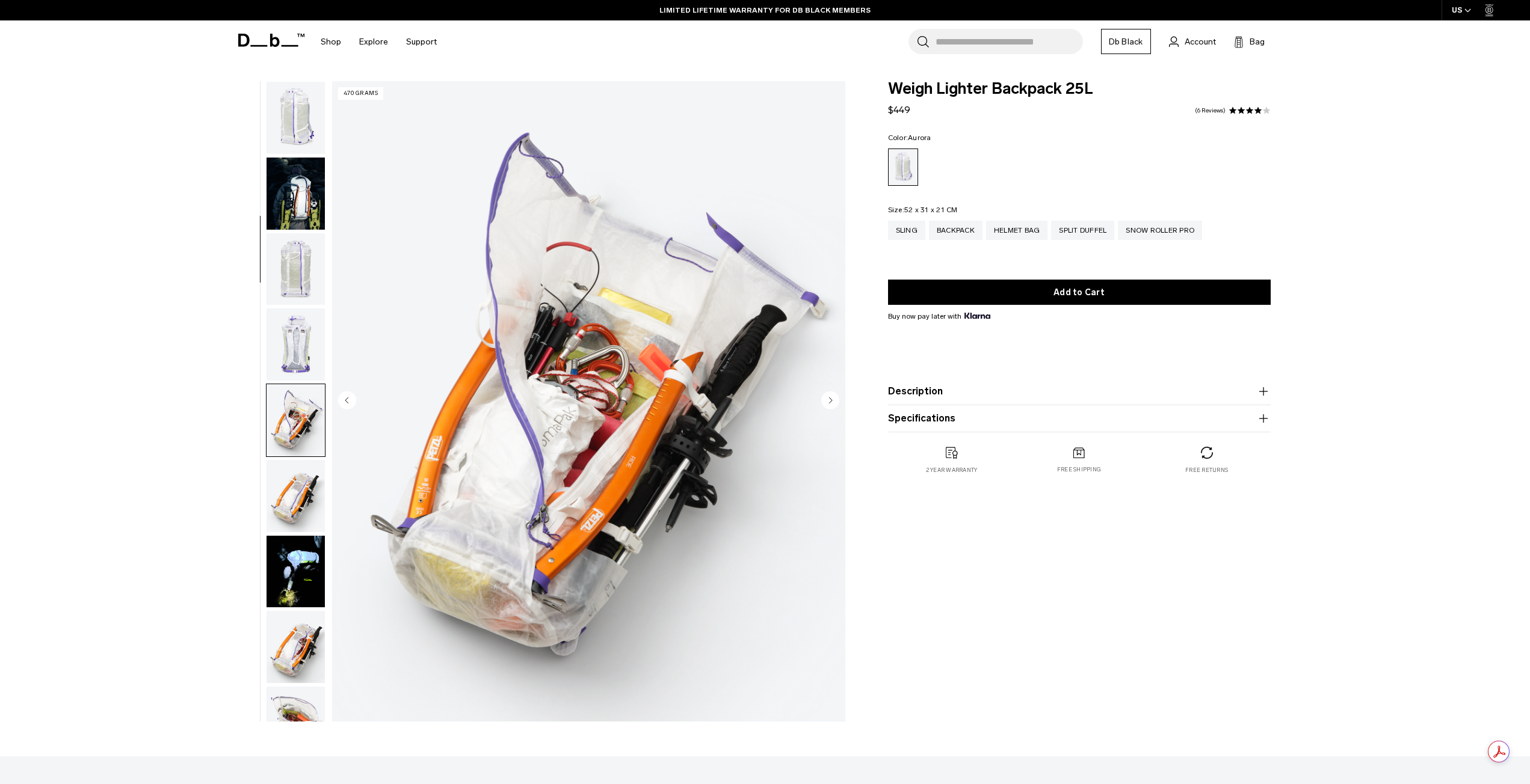
click at [292, 240] on img "button" at bounding box center [296, 270] width 59 height 72
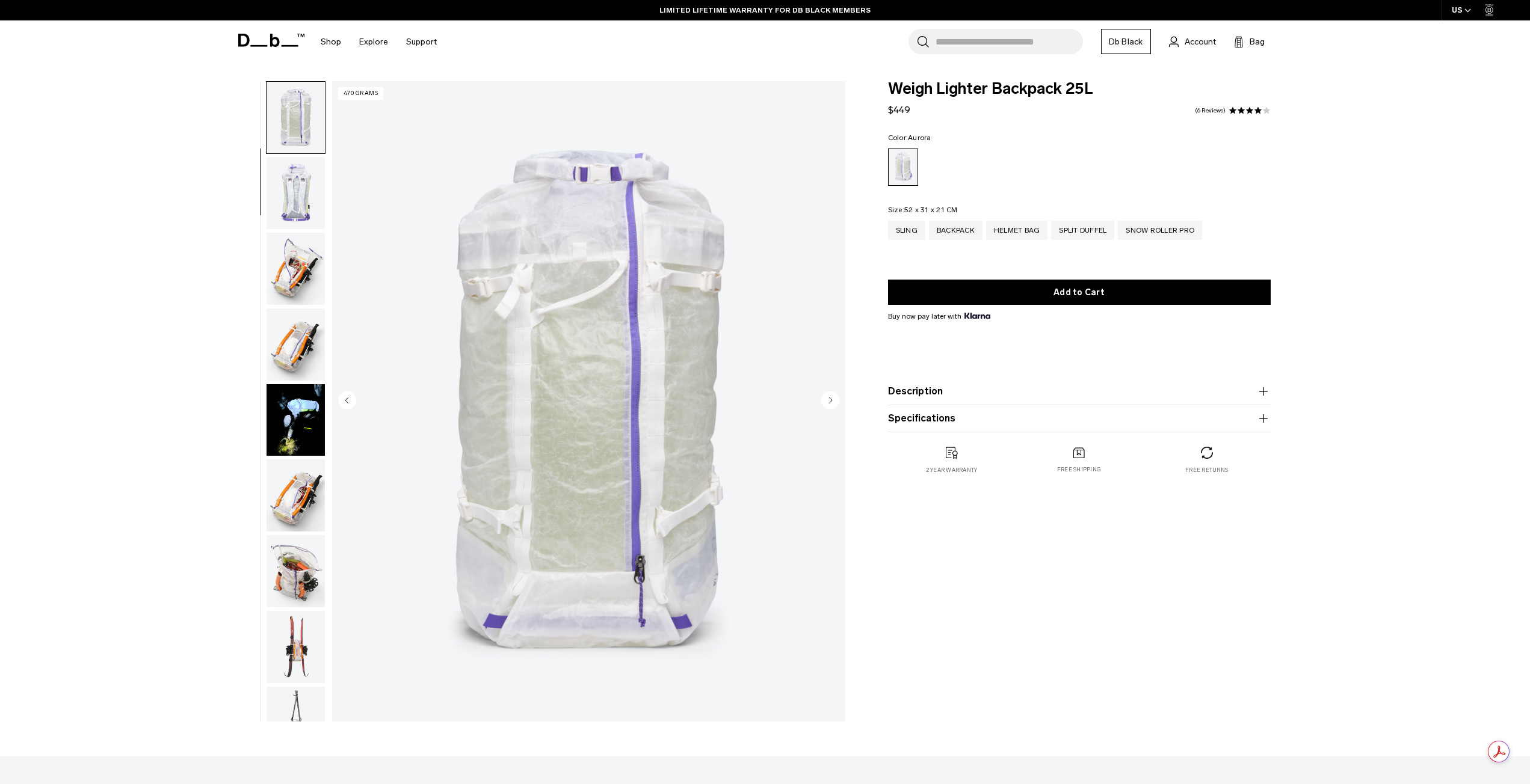
click at [293, 188] on img "button" at bounding box center [296, 193] width 59 height 72
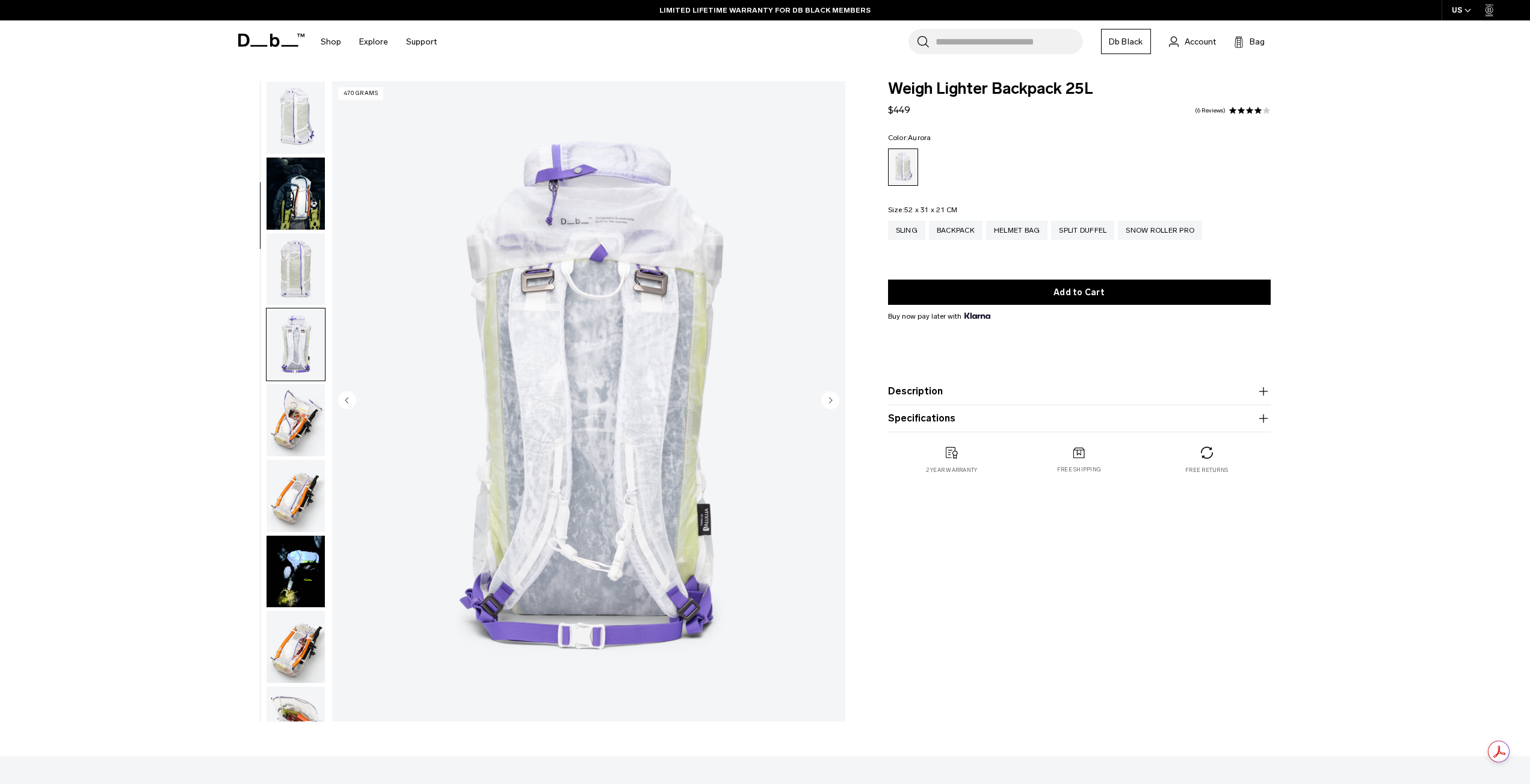
click at [319, 180] on img "button" at bounding box center [296, 193] width 59 height 72
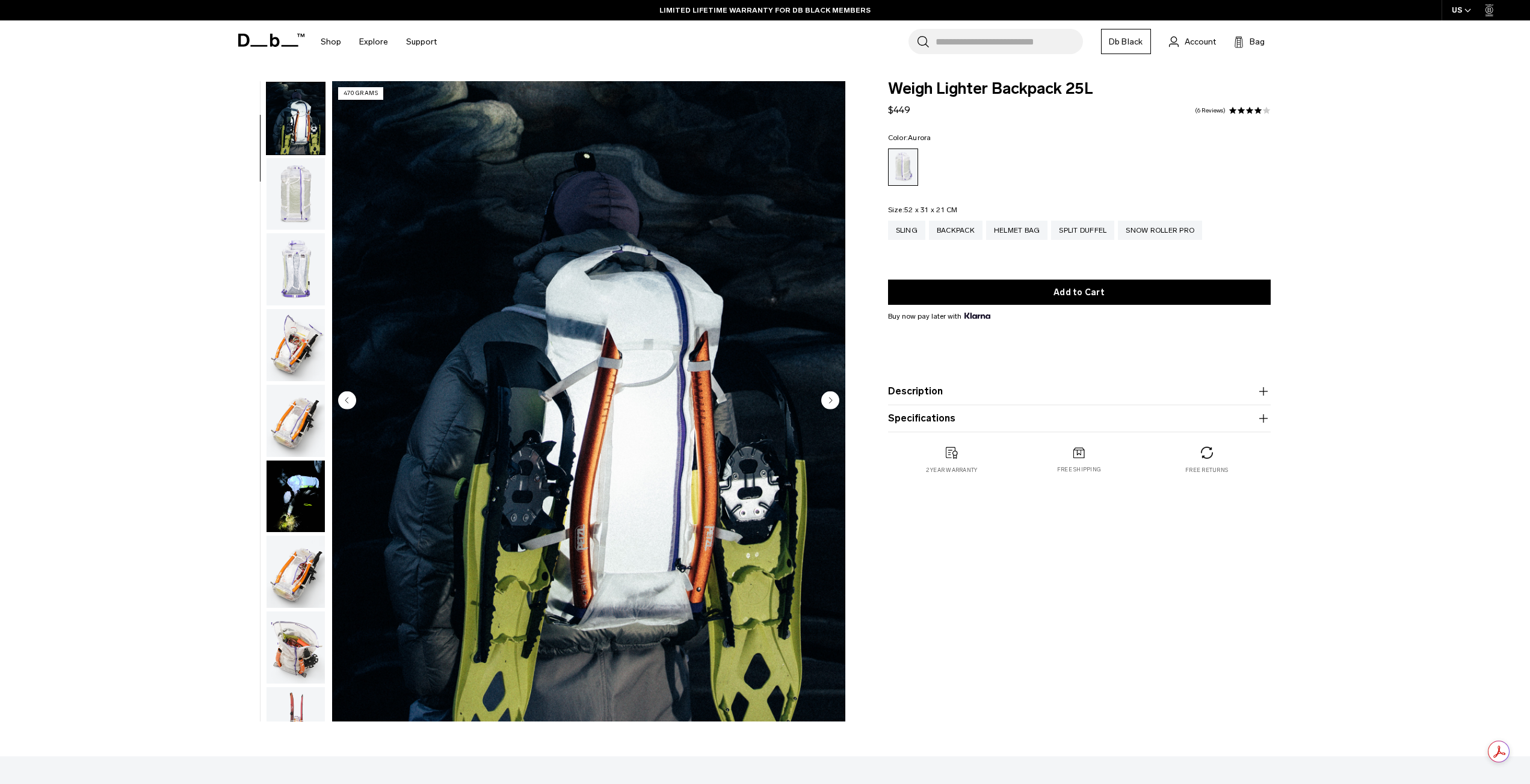
scroll to position [76, 0]
click at [1187, 229] on div "Snow Roller Pro" at bounding box center [1160, 230] width 84 height 19
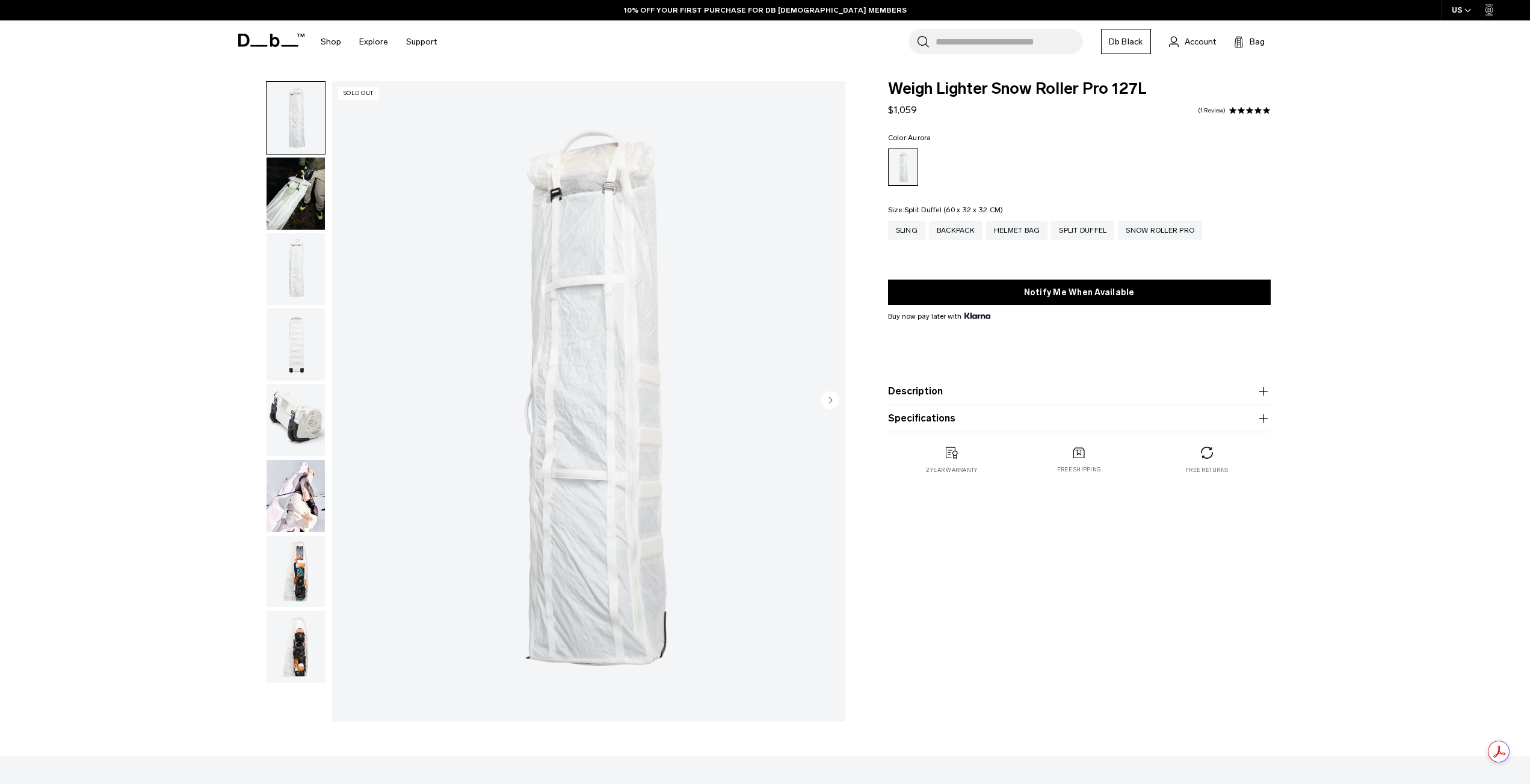
click at [1109, 233] on div "Split Duffel" at bounding box center [1083, 230] width 63 height 19
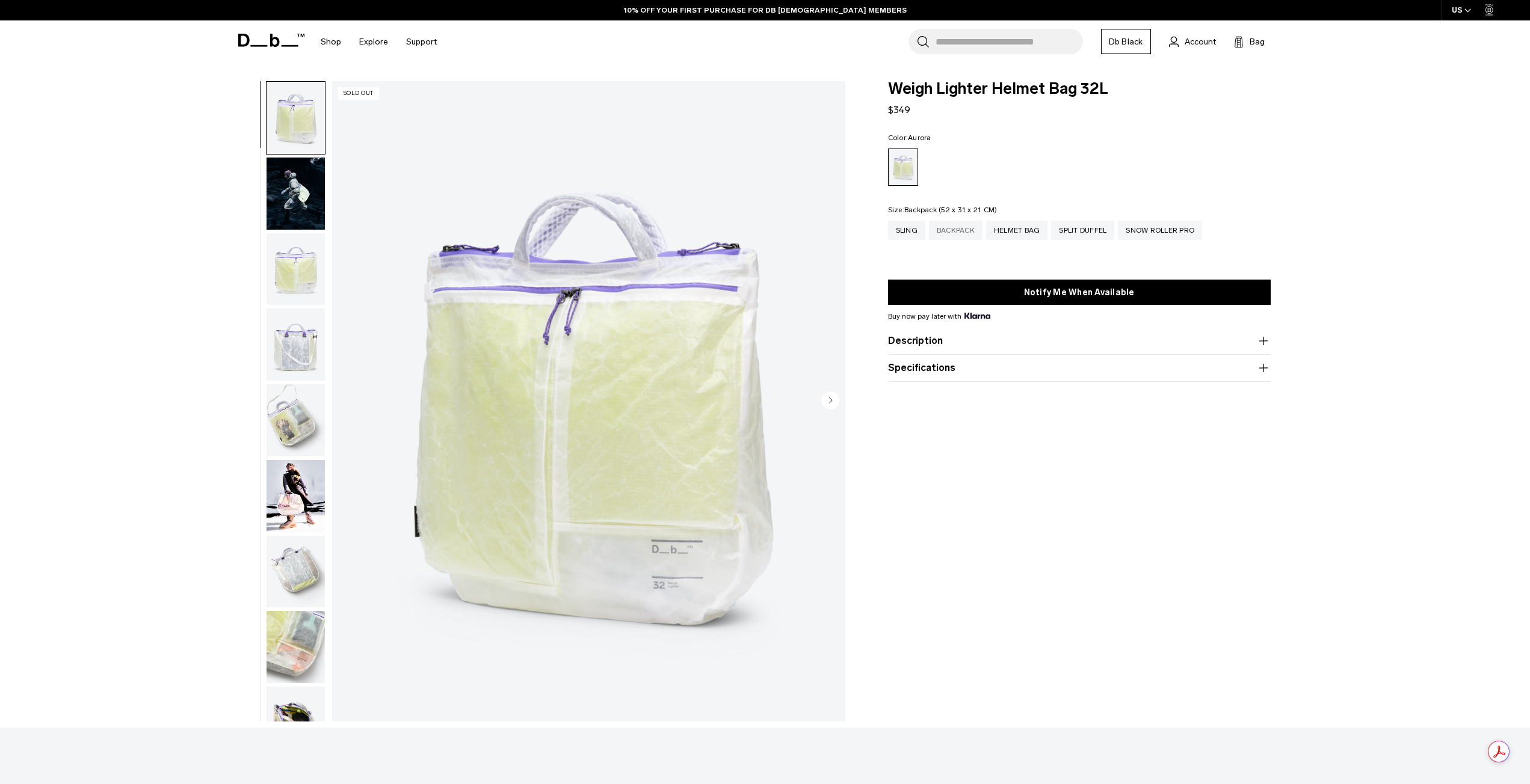
click at [936, 236] on div "Backpack" at bounding box center [955, 230] width 54 height 19
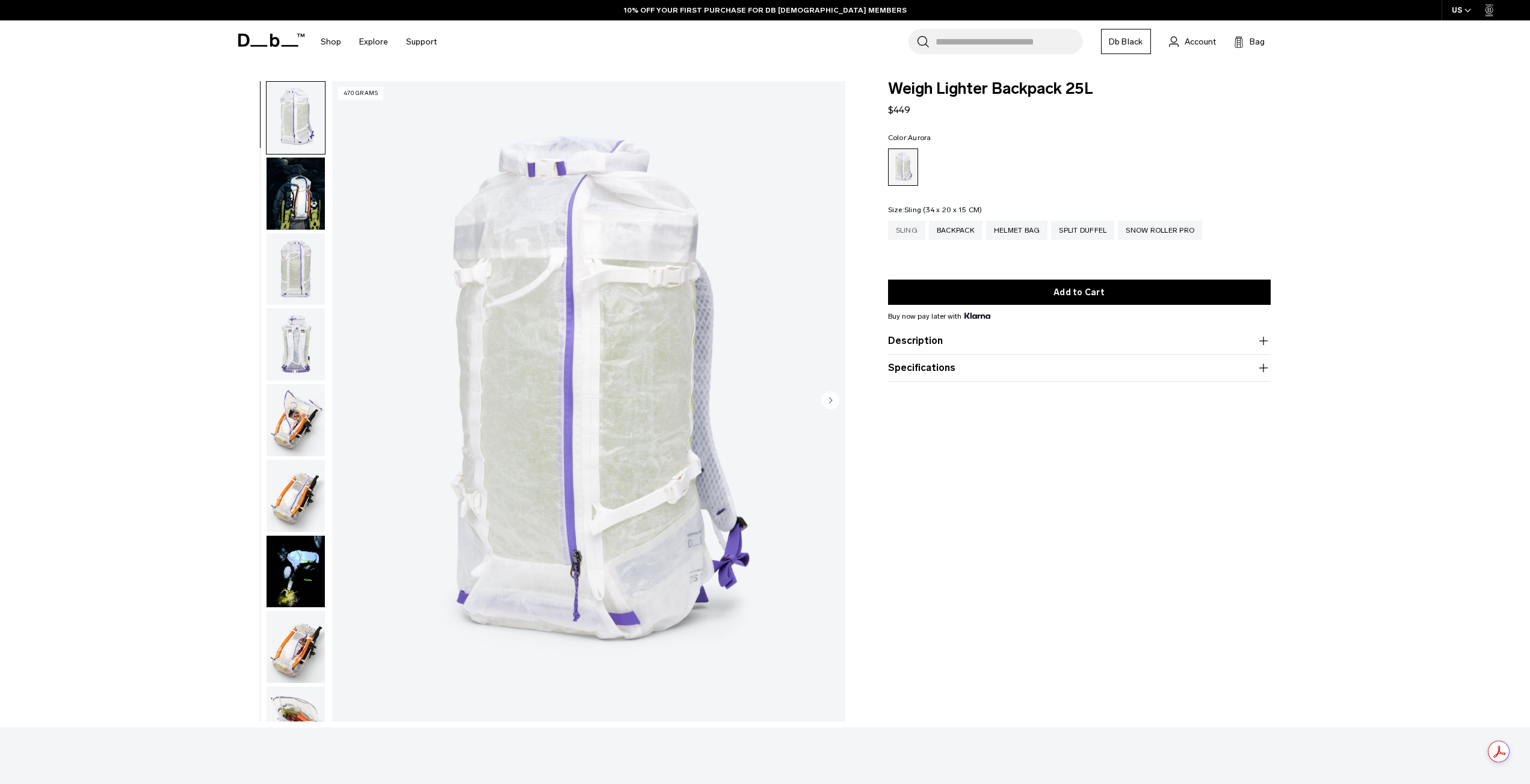
click at [912, 236] on div "Sling" at bounding box center [906, 230] width 37 height 19
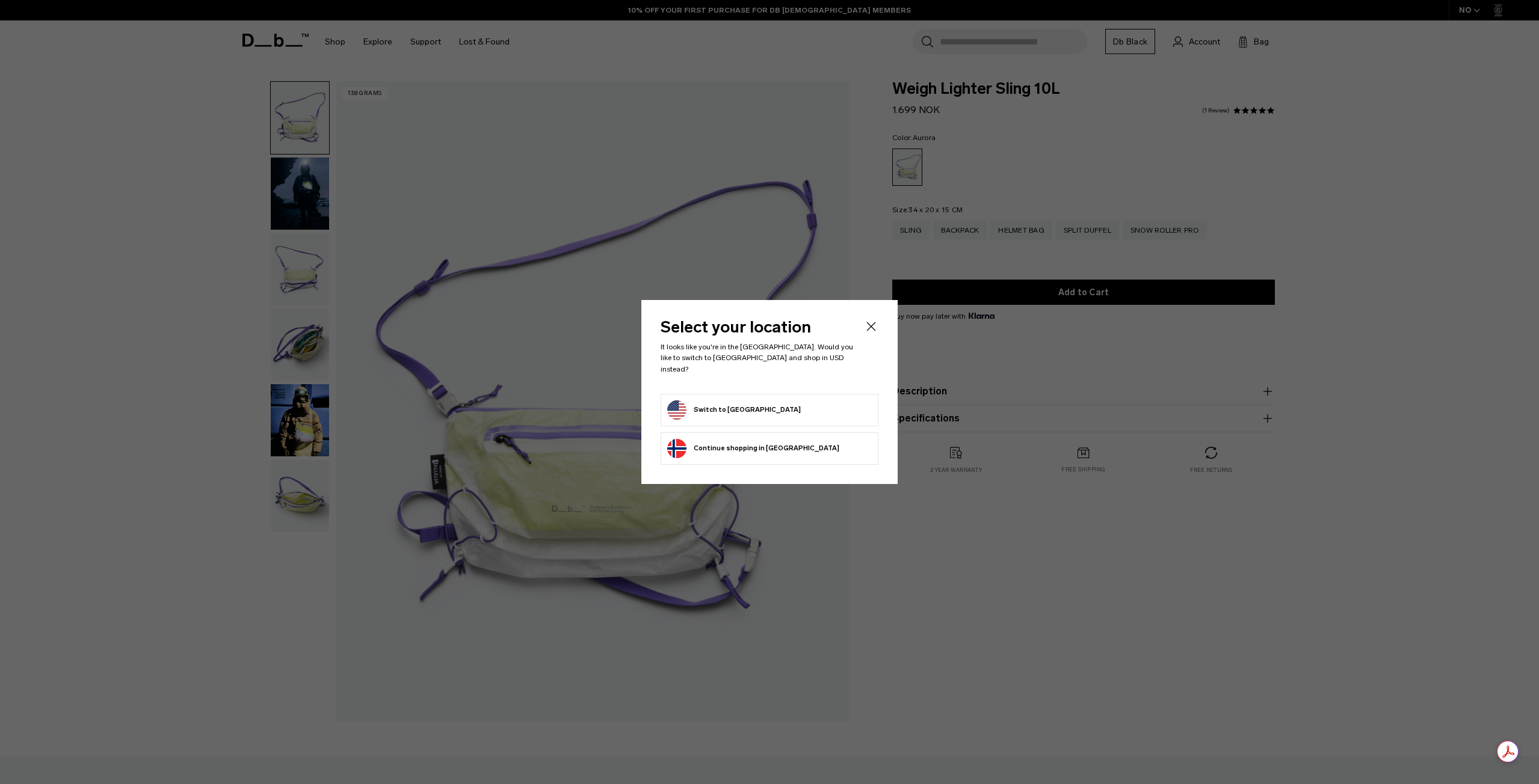
click at [870, 333] on icon "Close" at bounding box center [871, 326] width 14 height 14
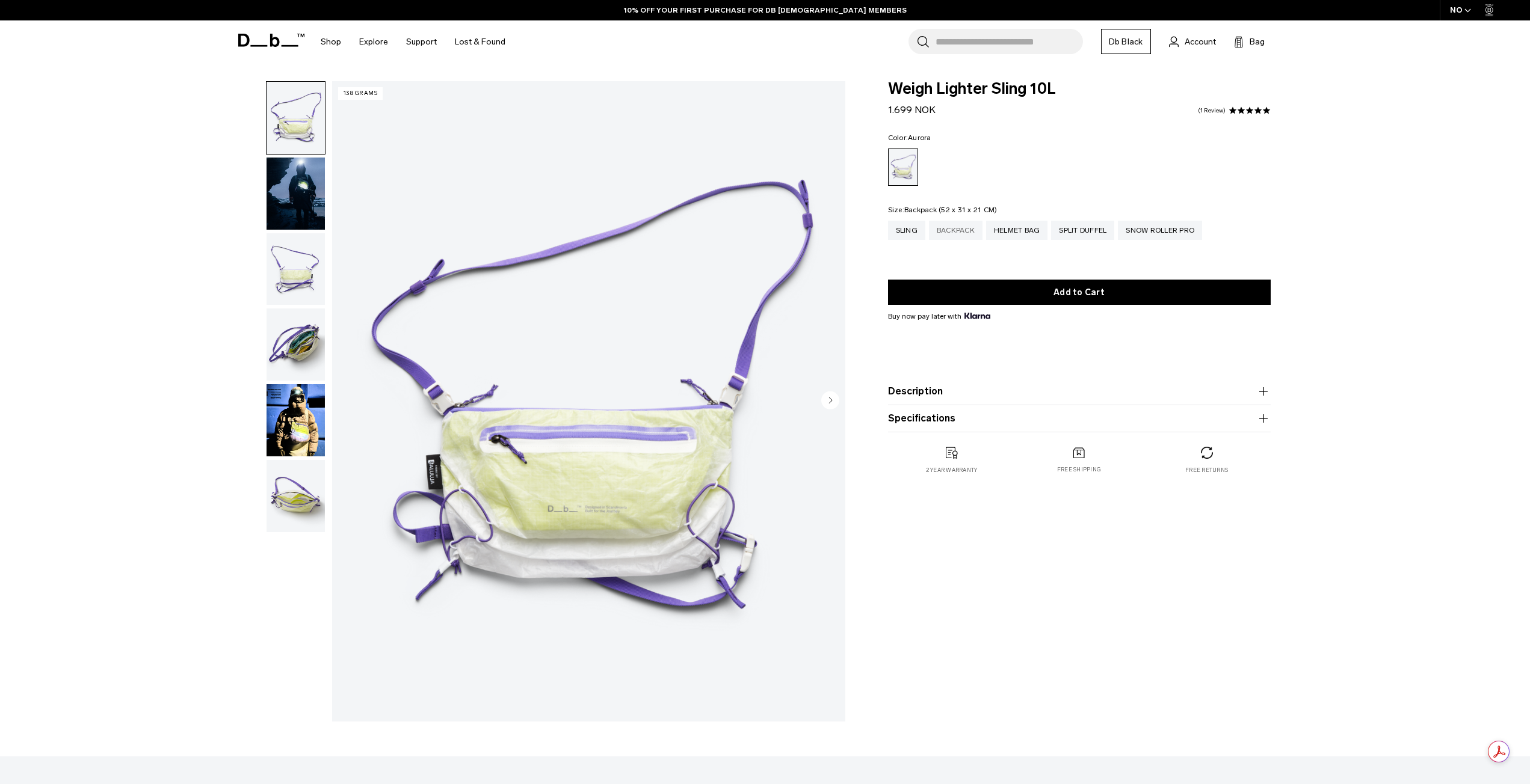
click at [959, 236] on div "Backpack" at bounding box center [955, 230] width 54 height 19
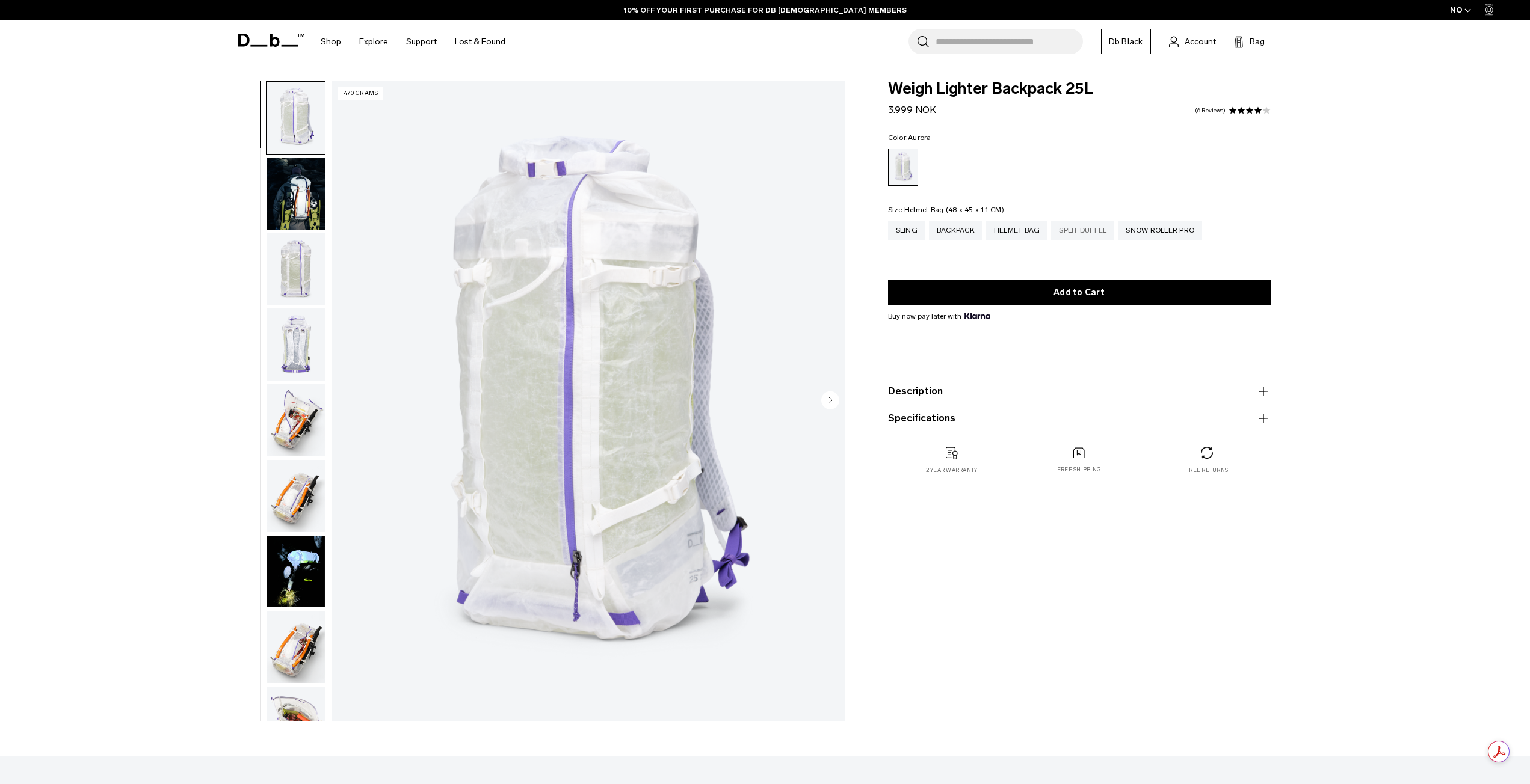
click at [1062, 223] on div "Split Duffel" at bounding box center [1083, 230] width 63 height 19
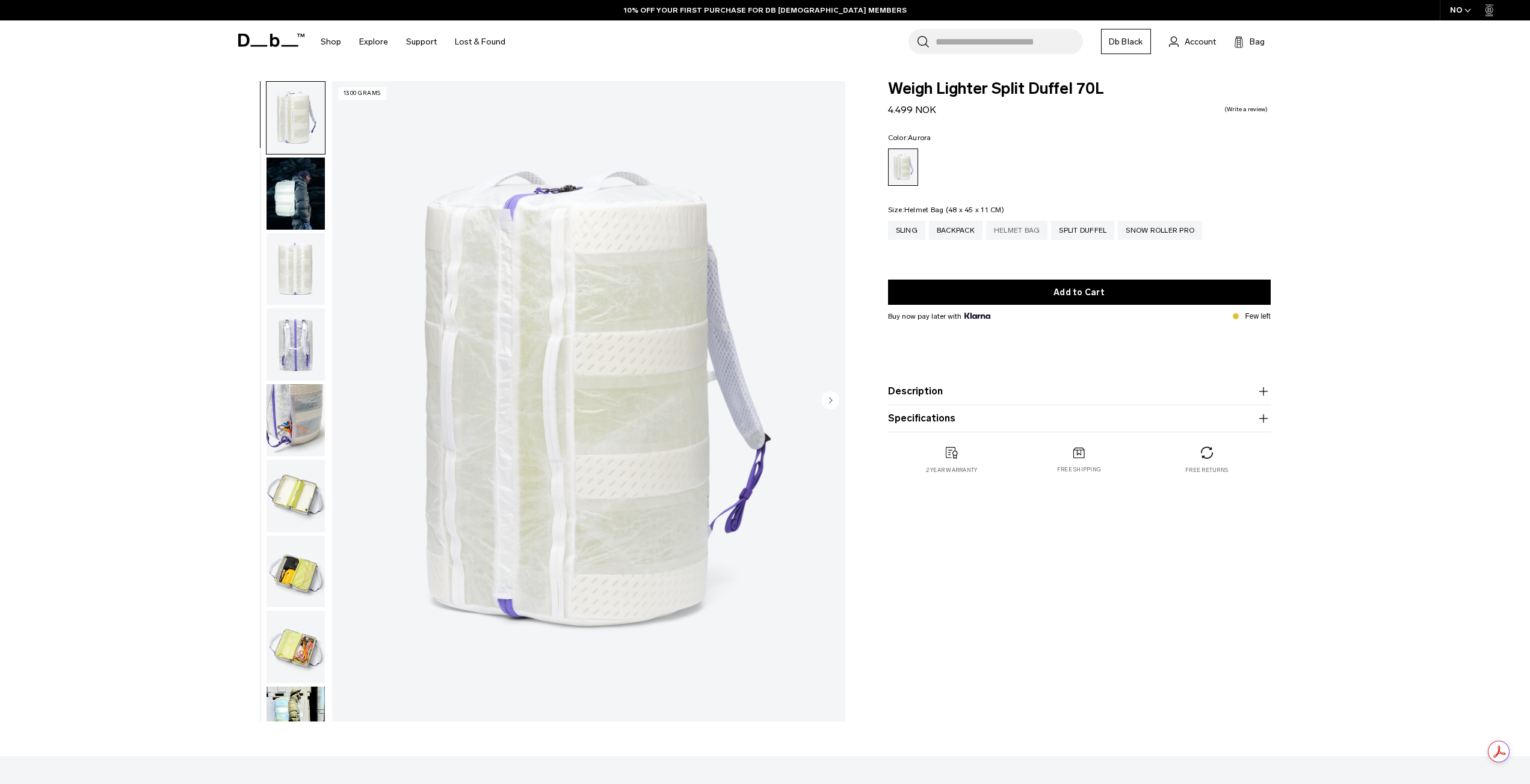
click at [1032, 230] on div "Helmet Bag" at bounding box center [1017, 230] width 62 height 19
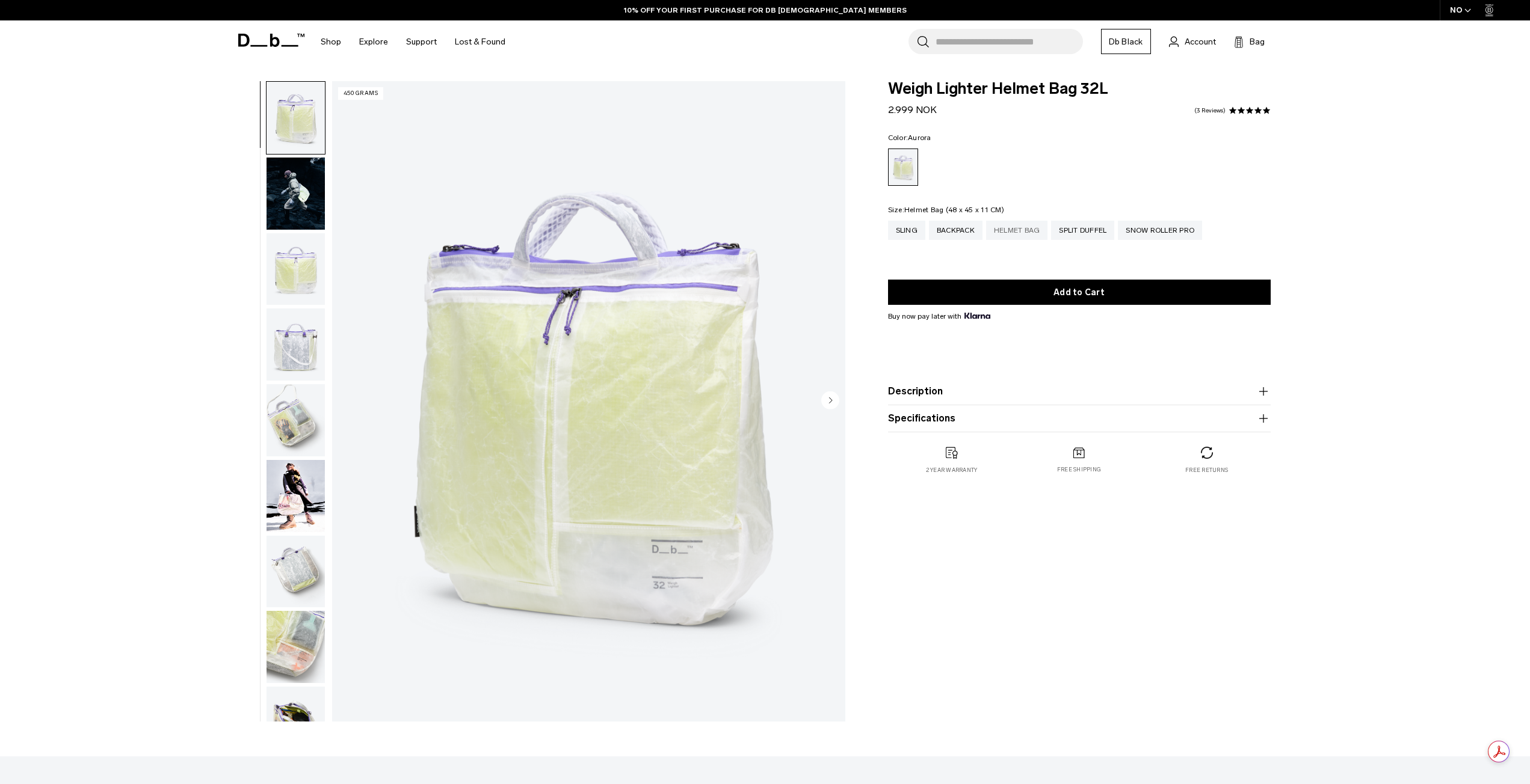
click at [998, 240] on div "Helmet Bag" at bounding box center [1017, 230] width 62 height 19
click at [1001, 233] on div "Helmet Bag" at bounding box center [1017, 230] width 62 height 19
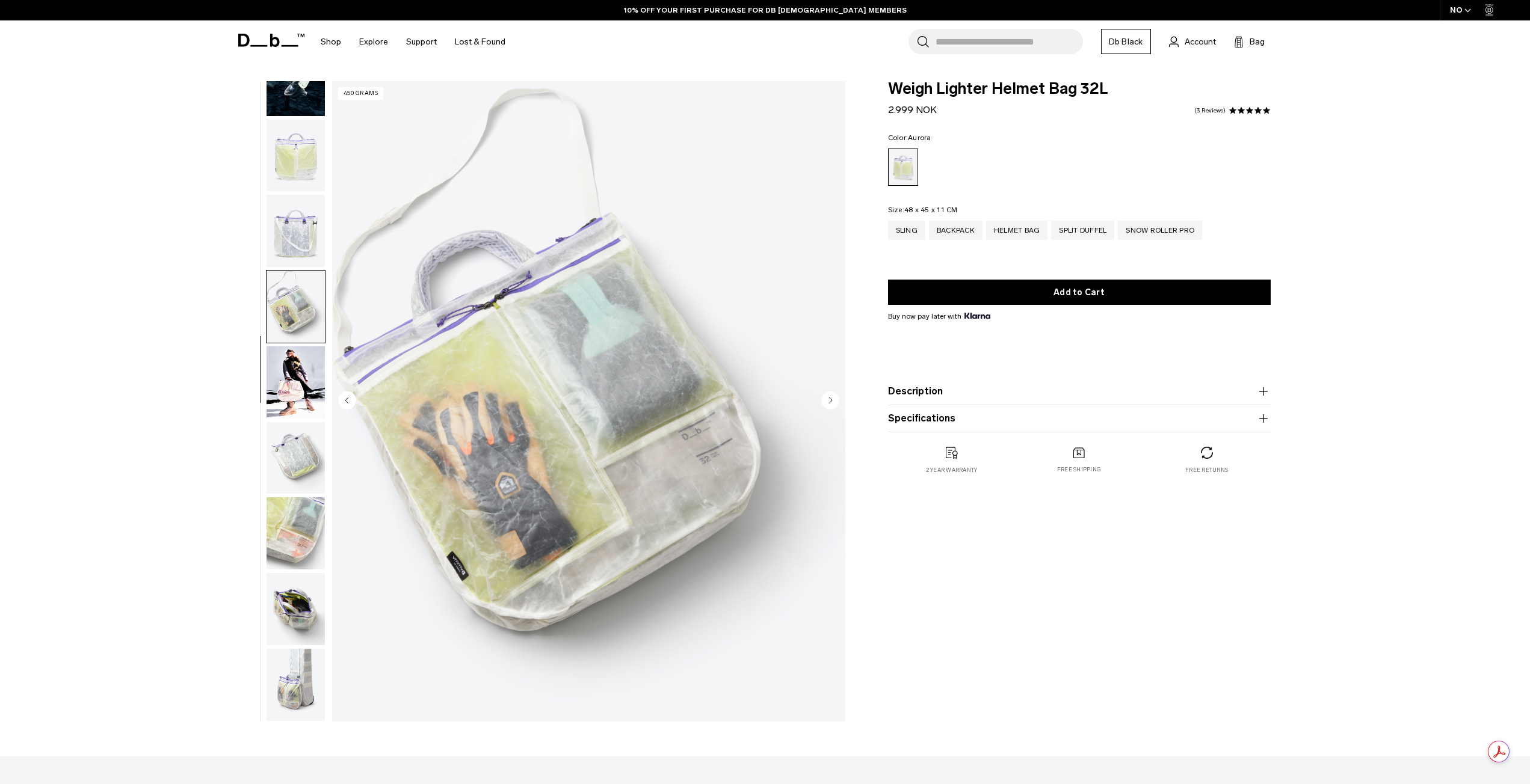
click at [290, 421] on button "button" at bounding box center [296, 458] width 59 height 74
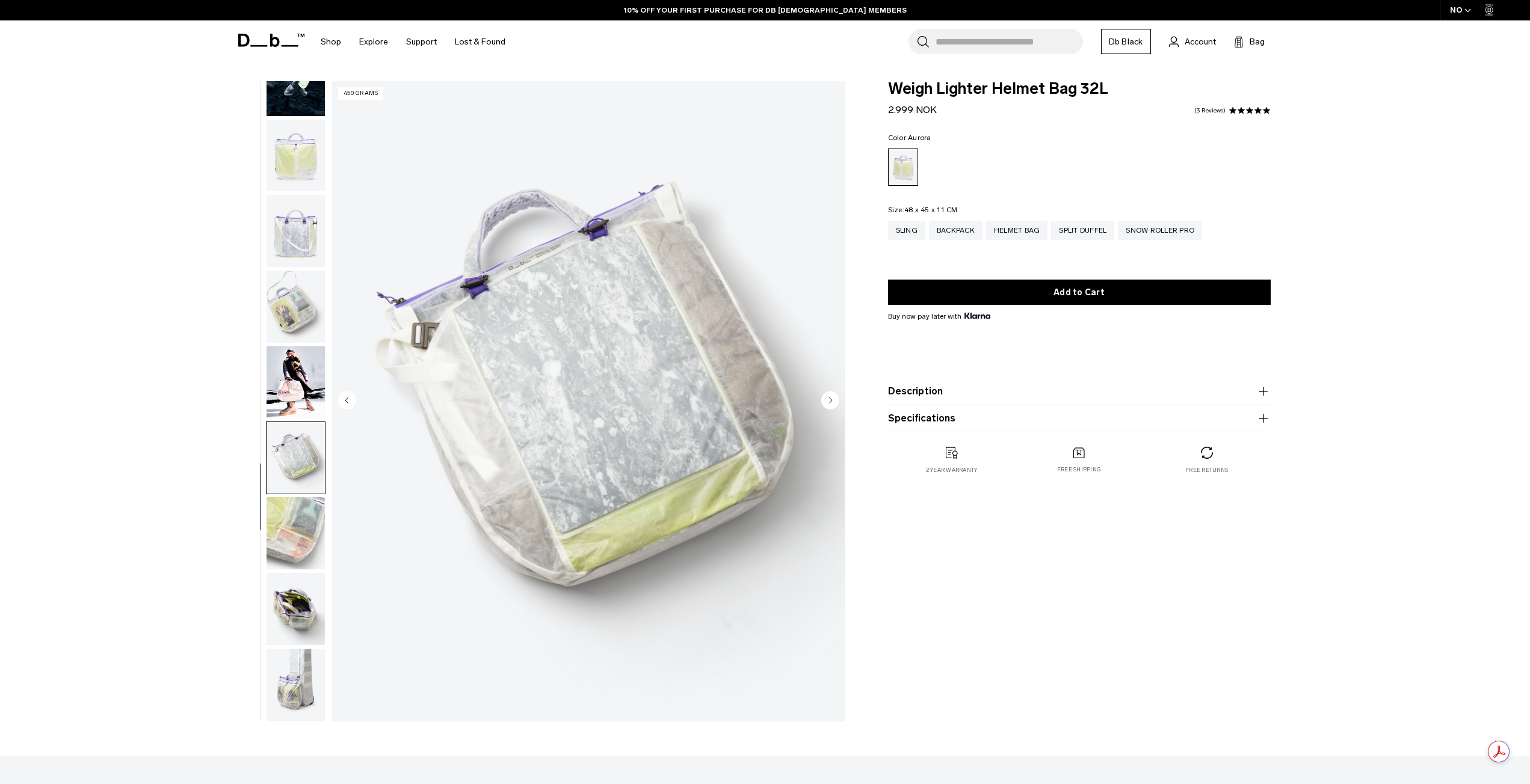
click at [296, 449] on img "button" at bounding box center [296, 458] width 59 height 72
click at [301, 506] on img "button" at bounding box center [296, 534] width 59 height 72
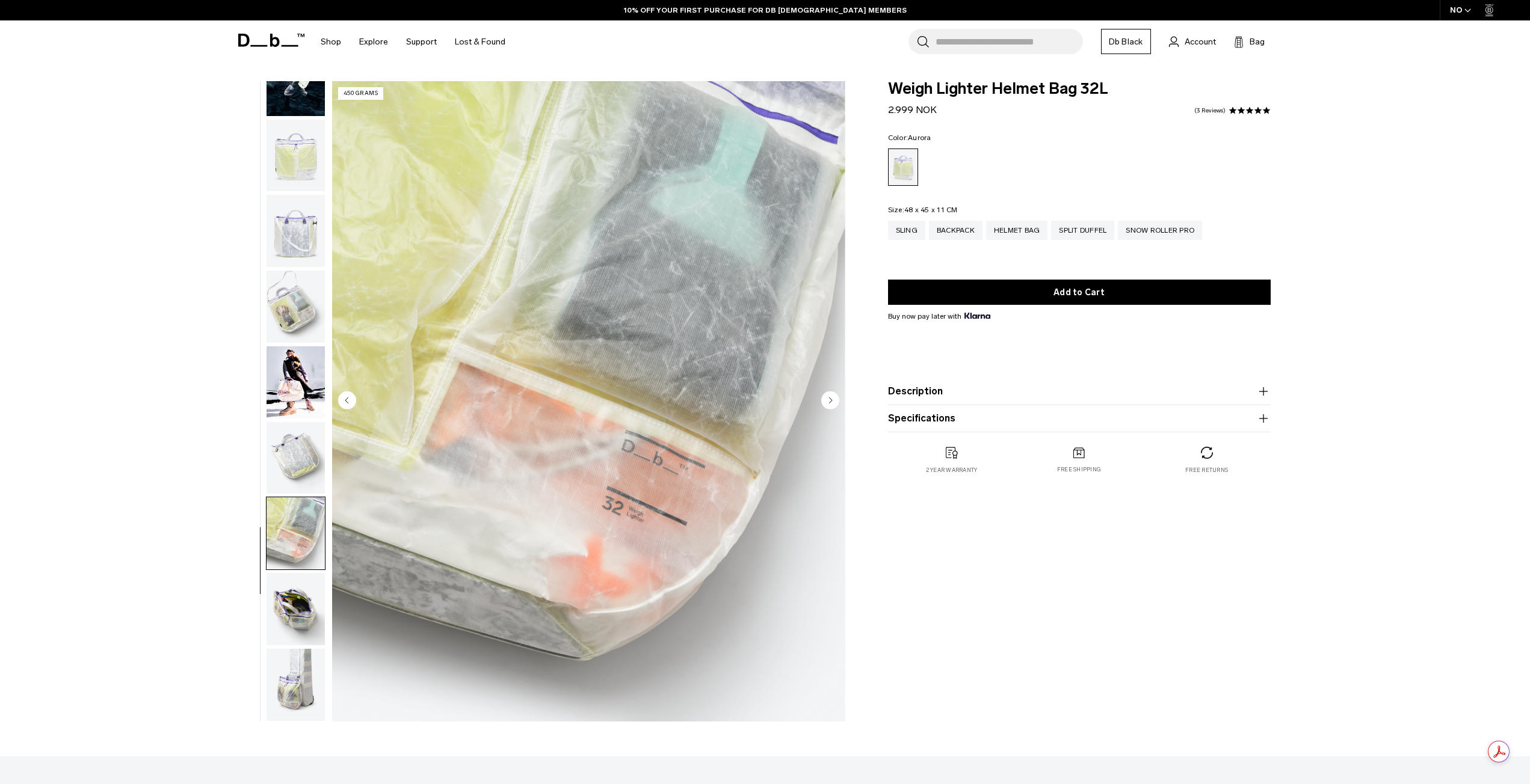
click at [316, 585] on img "button" at bounding box center [296, 609] width 59 height 72
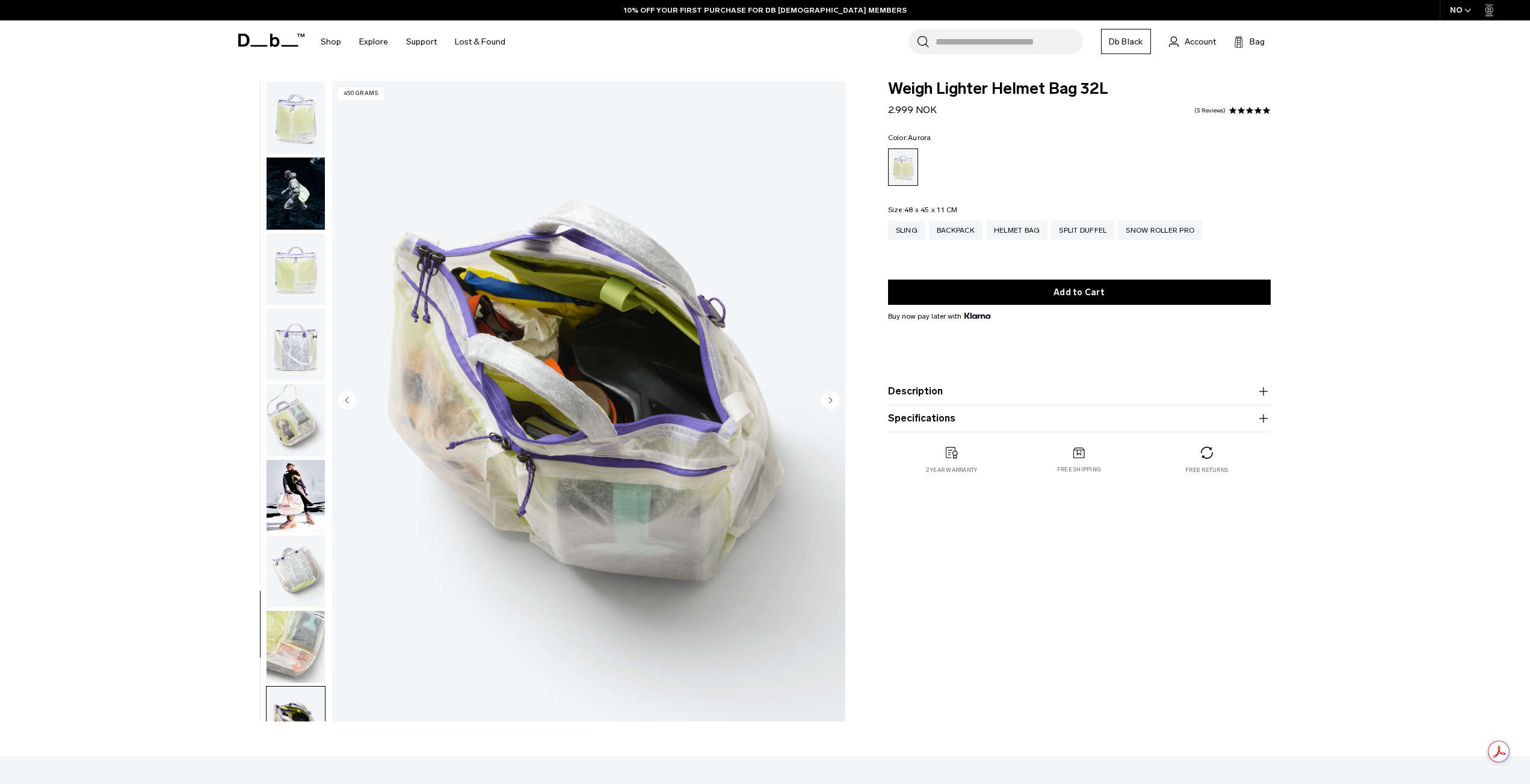
click at [315, 115] on img "button" at bounding box center [296, 118] width 59 height 72
